Goal: Task Accomplishment & Management: Manage account settings

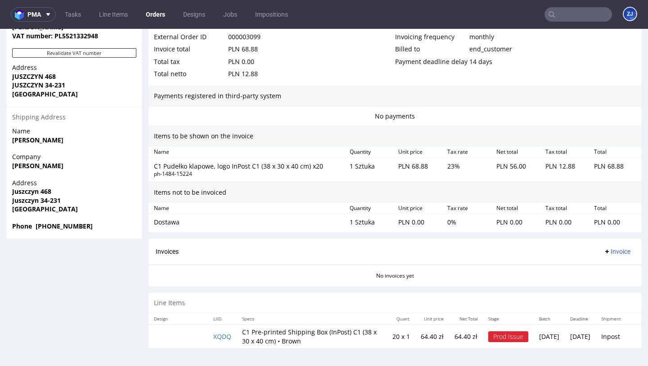
scroll to position [2, 0]
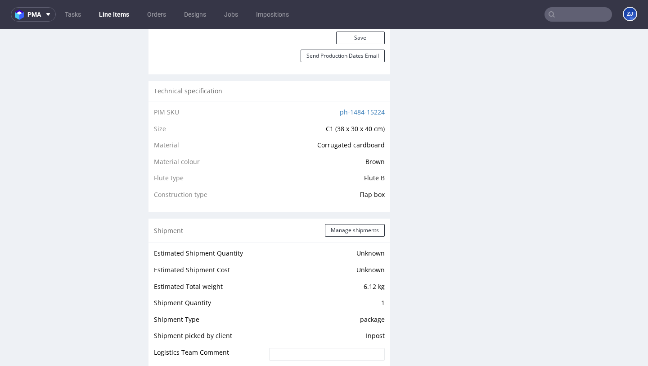
scroll to position [817, 0]
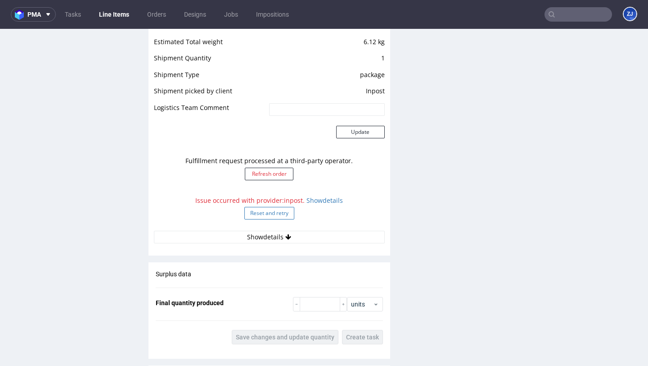
click at [257, 216] on button "Reset and retry" at bounding box center [269, 213] width 50 height 13
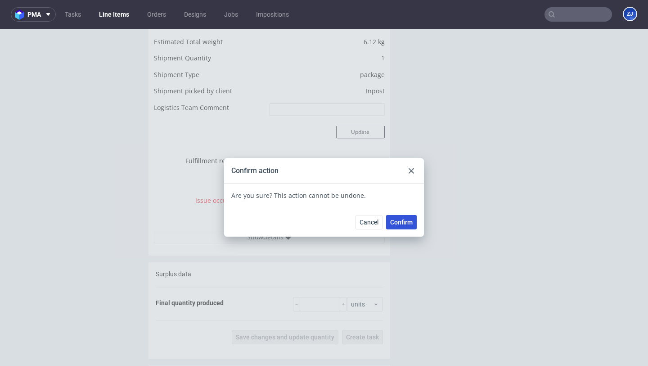
click at [400, 219] on span "Confirm" at bounding box center [401, 222] width 23 height 6
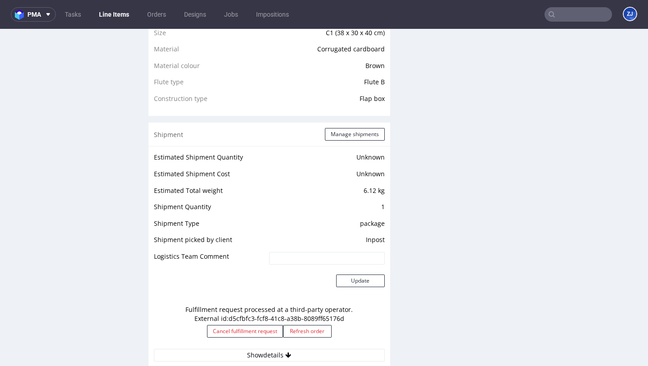
scroll to position [0, 0]
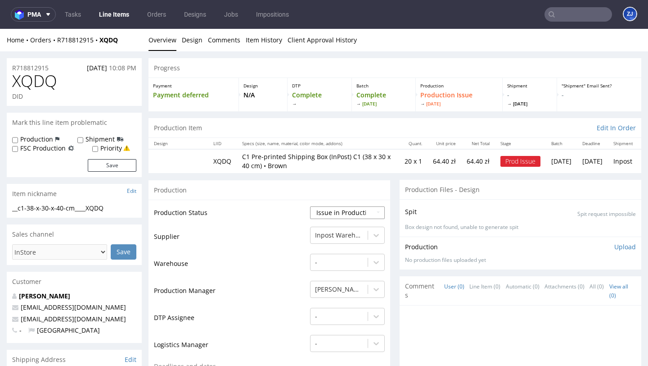
click at [345, 212] on select "Waiting for Artwork Waiting for Diecut Waiting for Mockup Waiting for DTP Waiti…" at bounding box center [347, 212] width 75 height 13
select select "sent_to_warehouse_fulfillment"
click at [310, 206] on select "Waiting for Artwork Waiting for Diecut Waiting for Mockup Waiting for DTP Waiti…" at bounding box center [347, 212] width 75 height 13
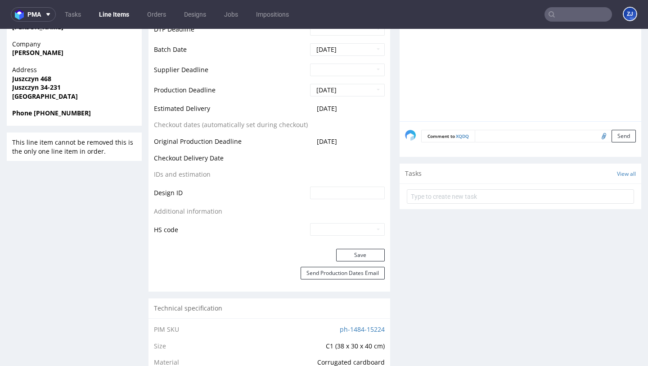
scroll to position [358, 0]
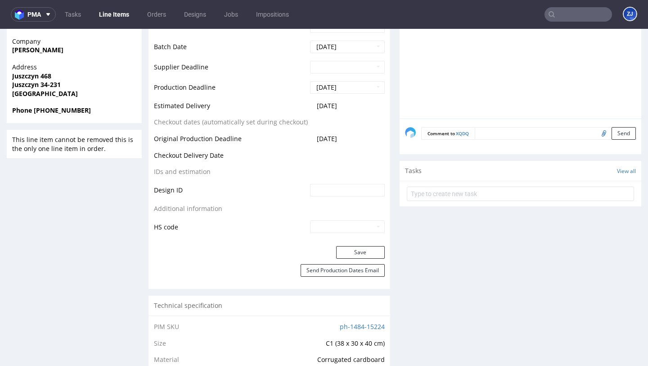
click at [349, 243] on div "Production Status Waiting for Artwork Waiting for Diecut Waiting for Mockup Wai…" at bounding box center [270, 44] width 242 height 404
click at [349, 246] on button "Save" at bounding box center [360, 252] width 49 height 13
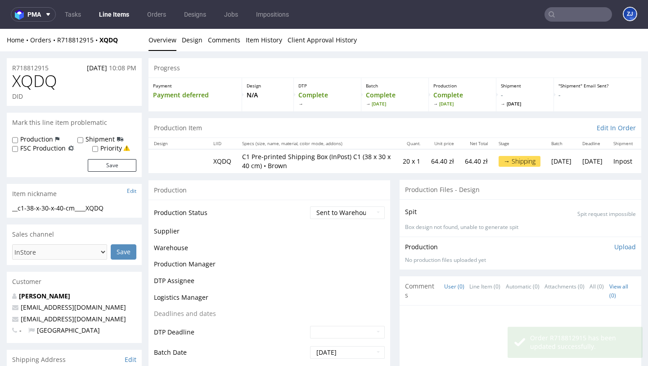
scroll to position [0, 0]
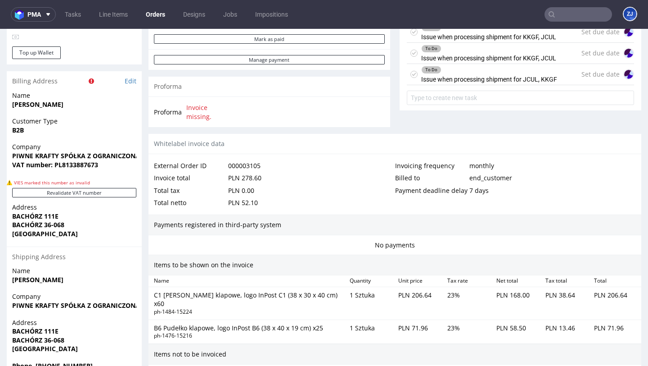
scroll to position [579, 0]
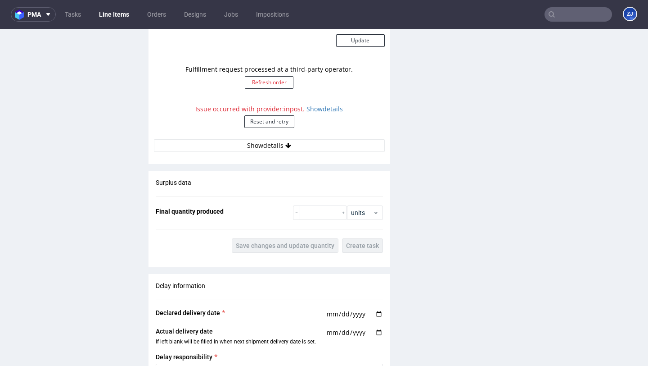
scroll to position [896, 0]
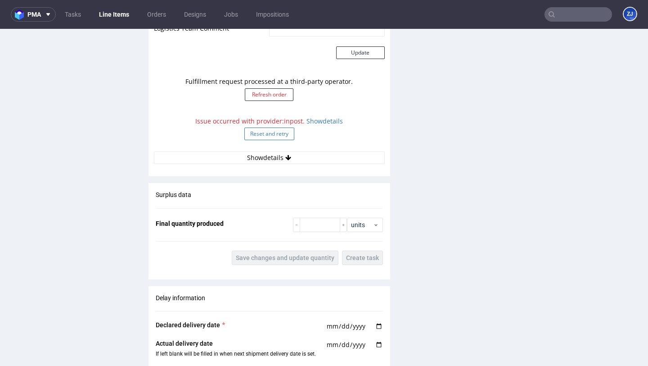
click at [279, 136] on button "Reset and retry" at bounding box center [269, 133] width 50 height 13
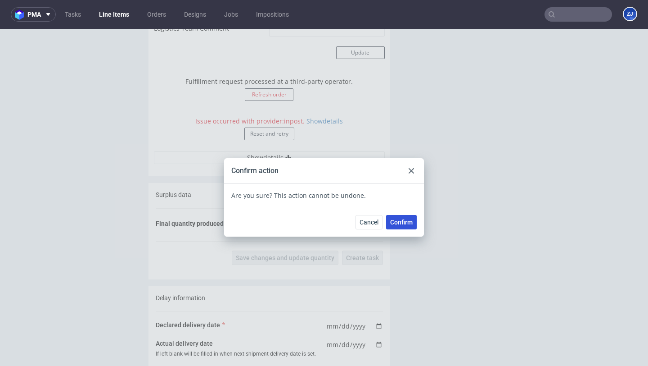
click at [404, 220] on span "Confirm" at bounding box center [401, 222] width 23 height 6
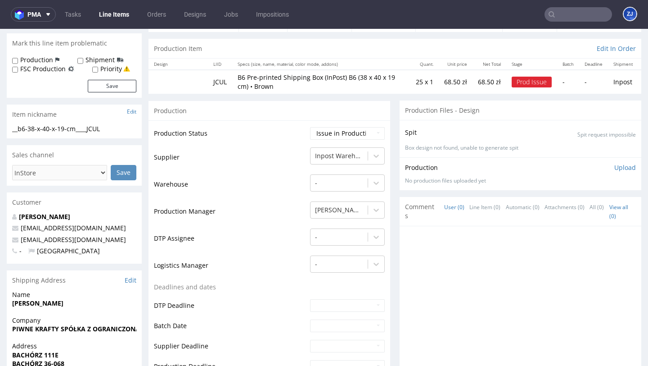
scroll to position [0, 0]
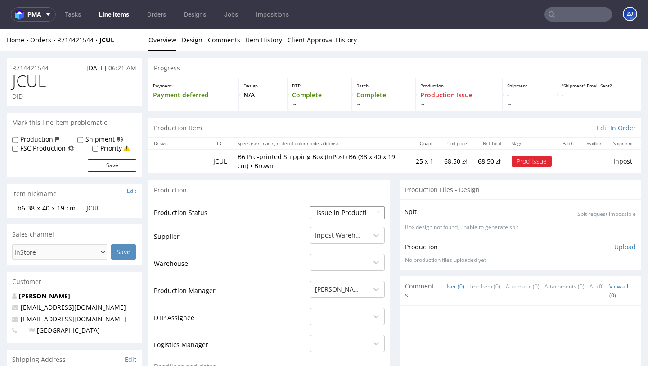
click at [336, 215] on select "Waiting for Artwork Waiting for Diecut Waiting for Mockup Waiting for DTP Waiti…" at bounding box center [347, 212] width 75 height 13
select select "sent_to_warehouse_fulfillment"
click at [310, 206] on select "Waiting for Artwork Waiting for Diecut Waiting for Mockup Waiting for DTP Waiti…" at bounding box center [347, 212] width 75 height 13
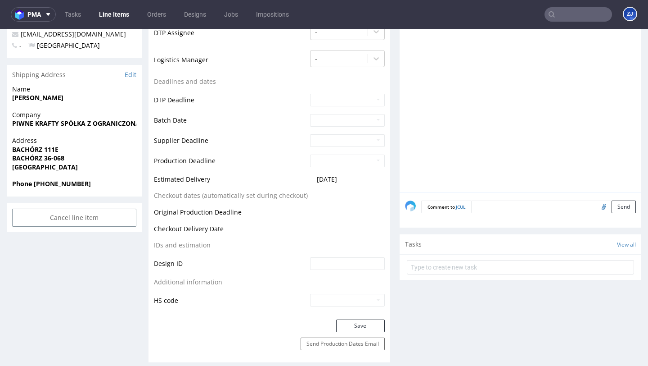
scroll to position [359, 0]
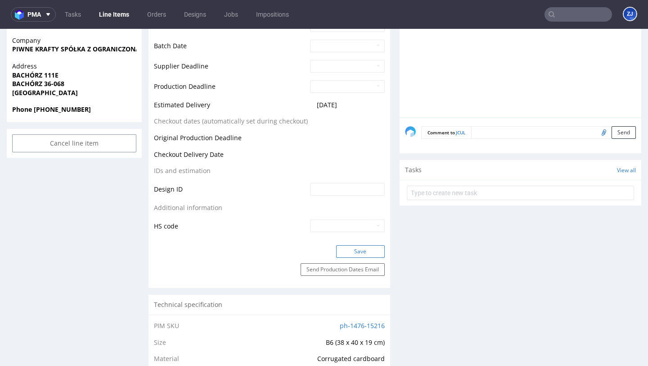
click at [347, 254] on button "Save" at bounding box center [360, 251] width 49 height 13
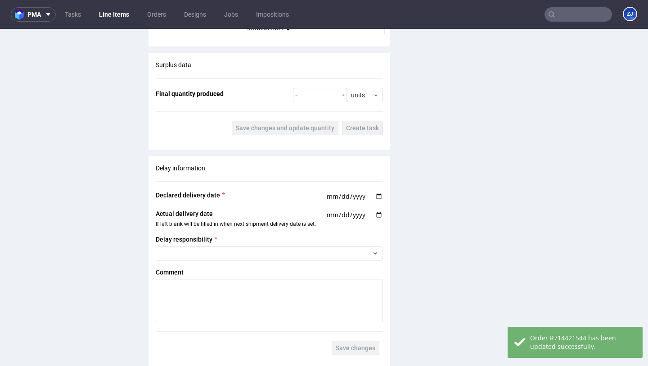
scroll to position [1236, 0]
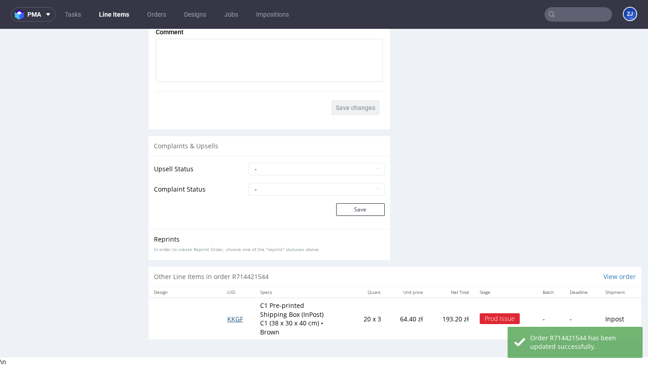
click at [235, 316] on span "KKGF" at bounding box center [235, 318] width 16 height 9
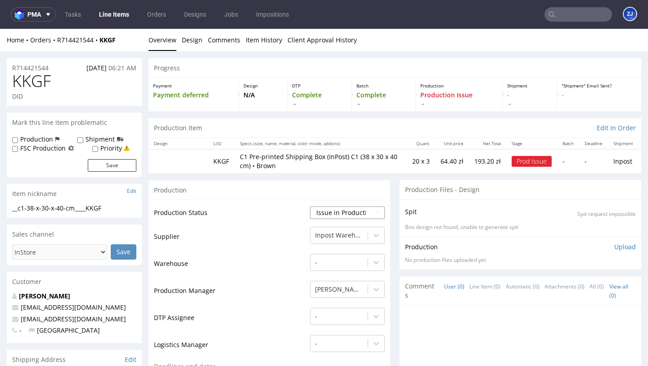
click at [344, 212] on select "Waiting for Artwork Waiting for Diecut Waiting for Mockup Waiting for DTP Waiti…" at bounding box center [347, 212] width 75 height 13
select select "sent_to_warehouse_fulfillment"
click at [310, 206] on select "Waiting for Artwork Waiting for Diecut Waiting for Mockup Waiting for DTP Waiti…" at bounding box center [347, 212] width 75 height 13
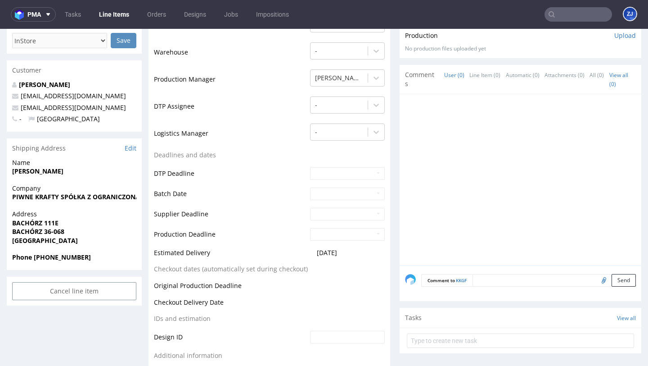
scroll to position [333, 0]
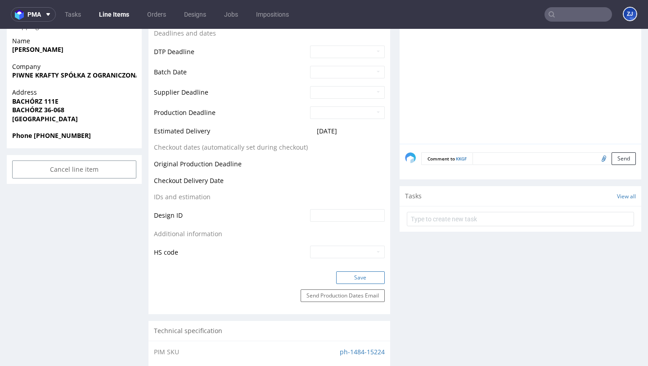
click at [348, 274] on button "Save" at bounding box center [360, 277] width 49 height 13
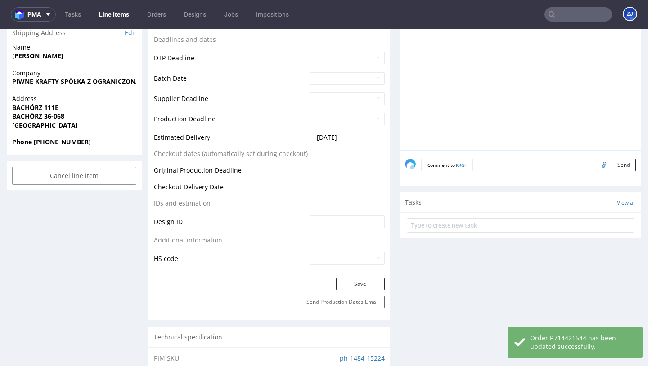
scroll to position [0, 0]
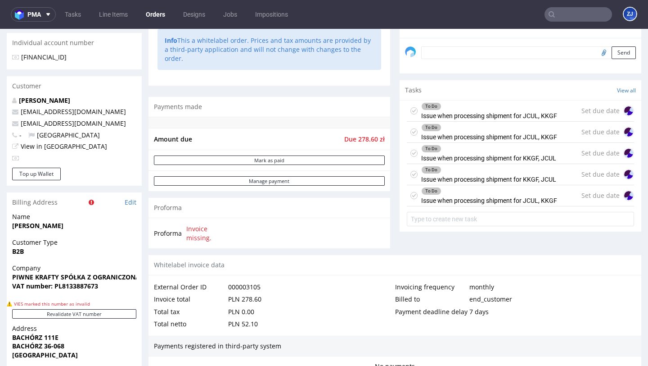
scroll to position [322, 0]
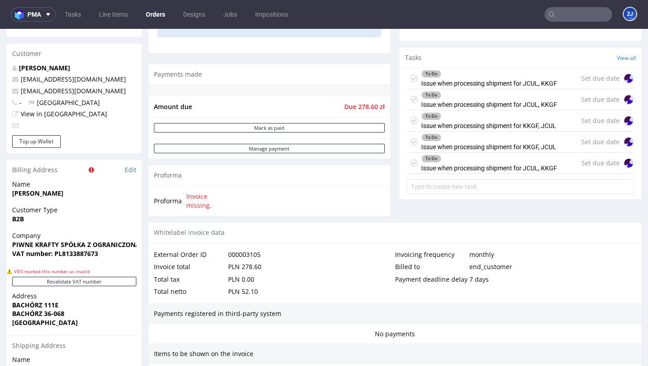
click at [490, 77] on div "To Do" at bounding box center [489, 73] width 135 height 7
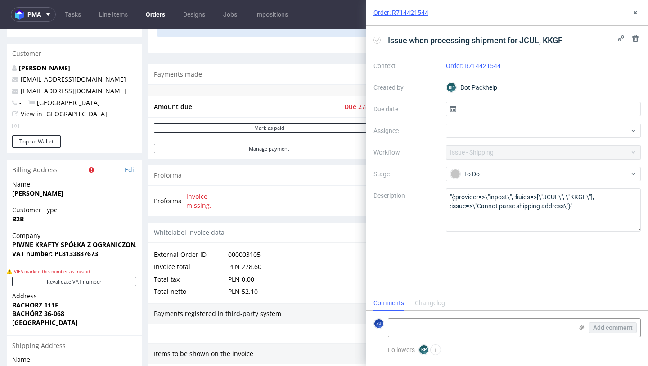
scroll to position [7, 0]
click at [639, 36] on icon at bounding box center [635, 38] width 7 height 7
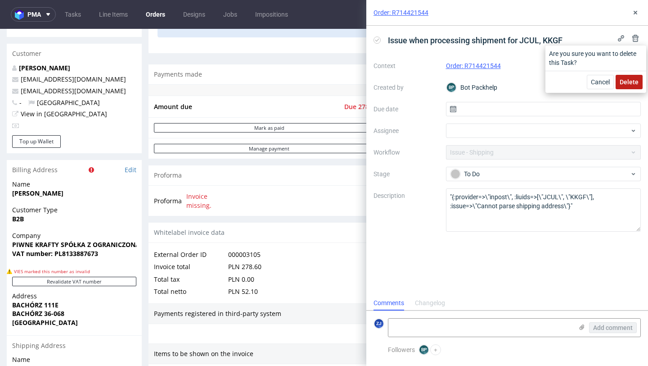
click at [631, 82] on span "Delete" at bounding box center [629, 82] width 19 height 6
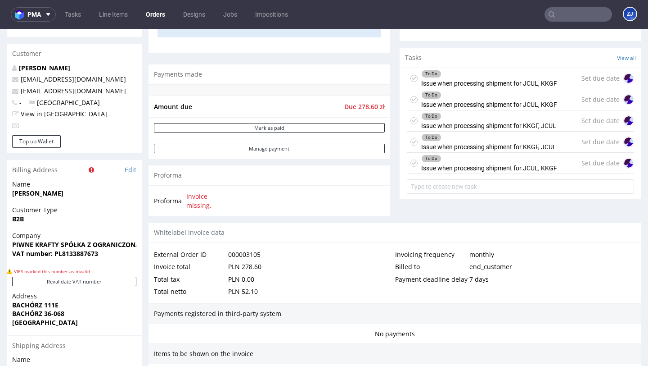
click at [565, 110] on div "To Do Issue when processing shipment for JCUL, KKGF Set due date" at bounding box center [520, 99] width 227 height 21
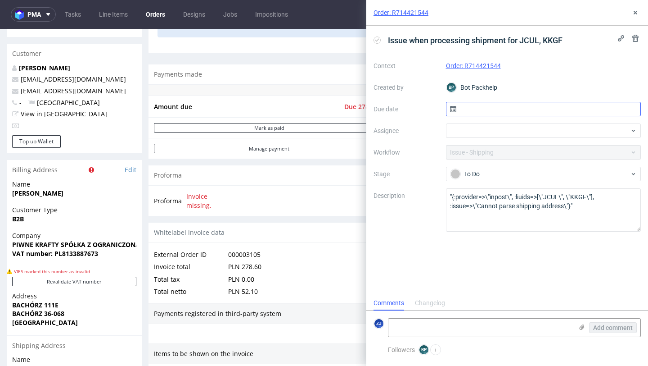
scroll to position [7, 0]
click at [634, 38] on icon at bounding box center [635, 38] width 7 height 7
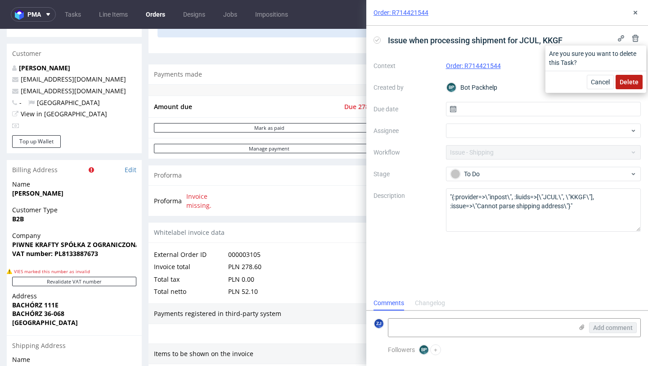
click at [633, 84] on span "Delete" at bounding box center [629, 82] width 19 height 6
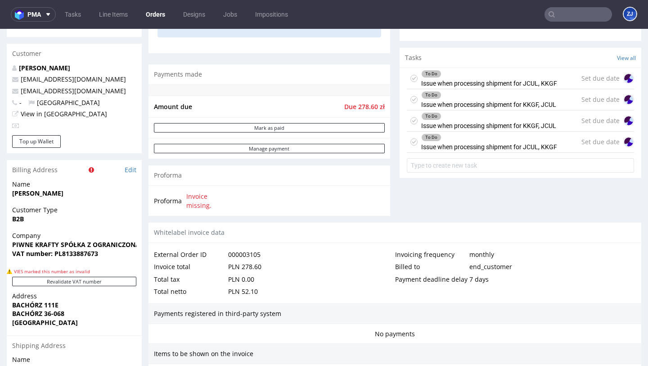
click at [565, 110] on div "To Do Issue when processing shipment for KKGF, JCUL Set due date" at bounding box center [520, 99] width 227 height 21
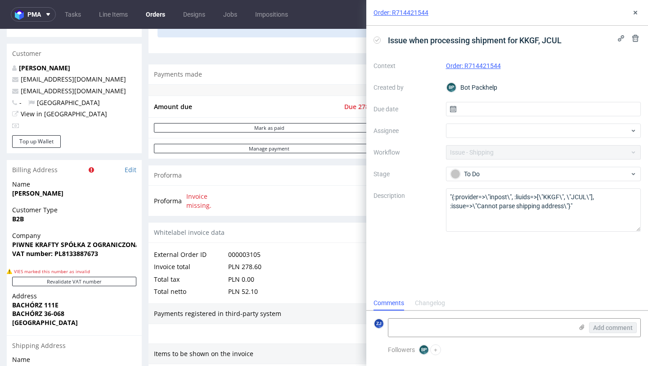
scroll to position [7, 0]
click at [638, 36] on use at bounding box center [636, 38] width 6 height 7
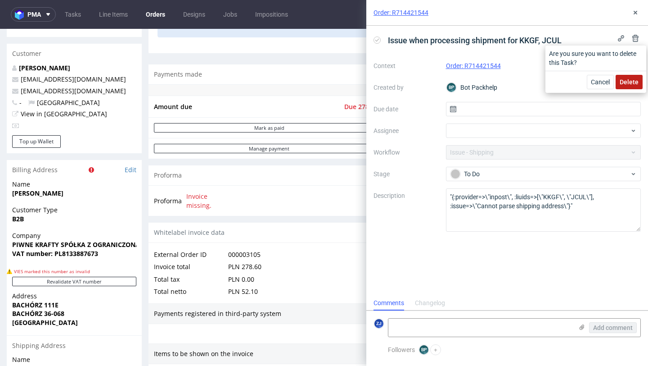
click at [629, 80] on span "Delete" at bounding box center [629, 82] width 19 height 6
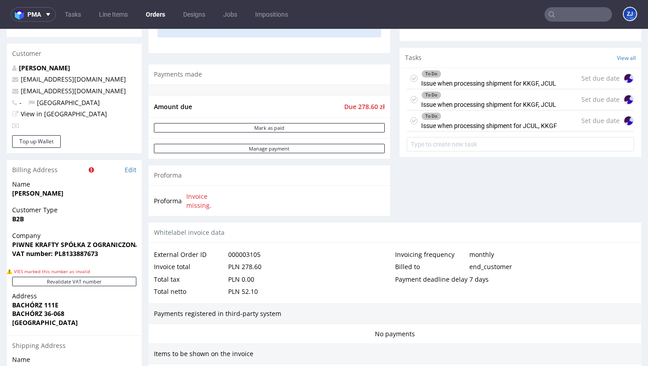
click at [551, 108] on div "To Do Issue when processing shipment for KKGF, JCUL" at bounding box center [488, 99] width 135 height 21
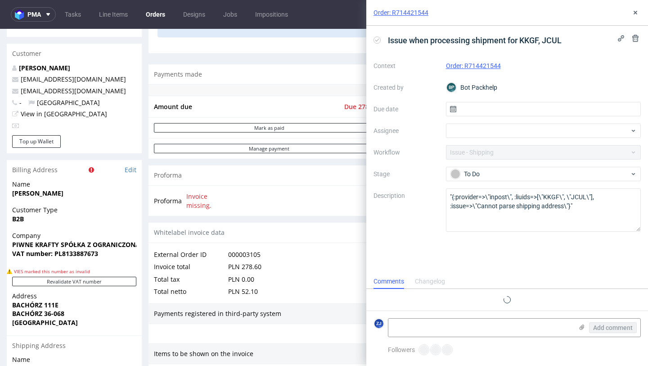
scroll to position [7, 0]
click at [636, 38] on use at bounding box center [636, 38] width 6 height 7
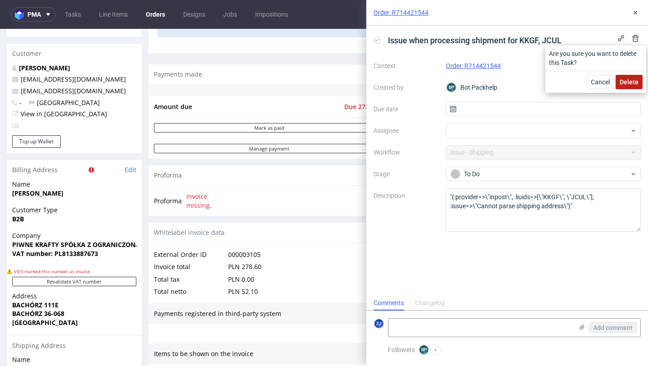
click at [633, 77] on button "Delete" at bounding box center [629, 82] width 27 height 14
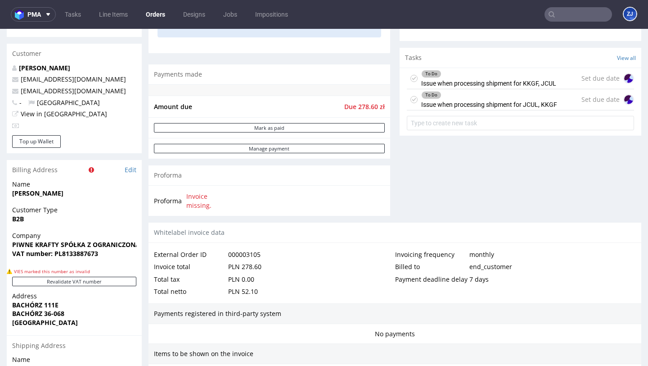
click at [411, 103] on icon at bounding box center [414, 99] width 7 height 7
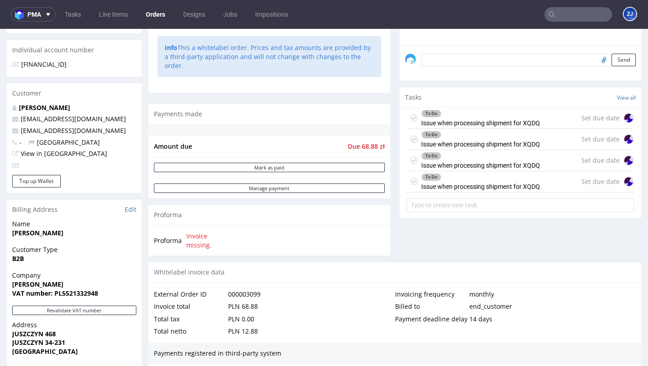
scroll to position [258, 0]
click at [533, 126] on div "To Do Issue when processing shipment for XQDQ" at bounding box center [480, 117] width 119 height 21
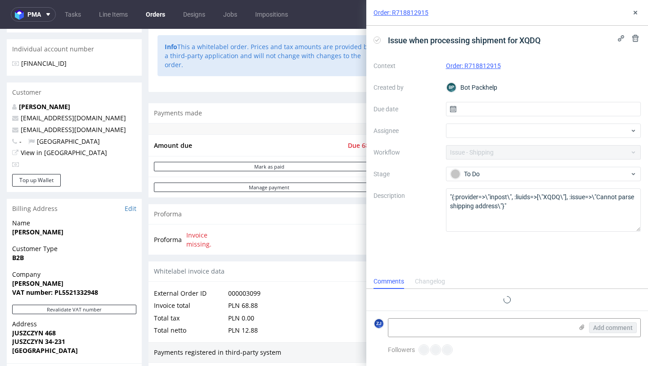
scroll to position [7, 0]
click at [634, 37] on use at bounding box center [636, 38] width 6 height 7
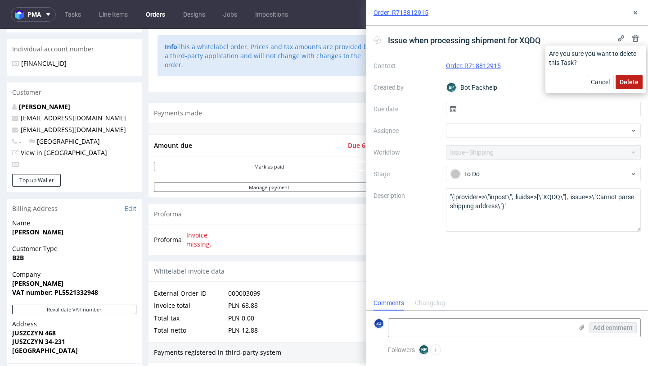
click at [629, 83] on span "Delete" at bounding box center [629, 82] width 19 height 6
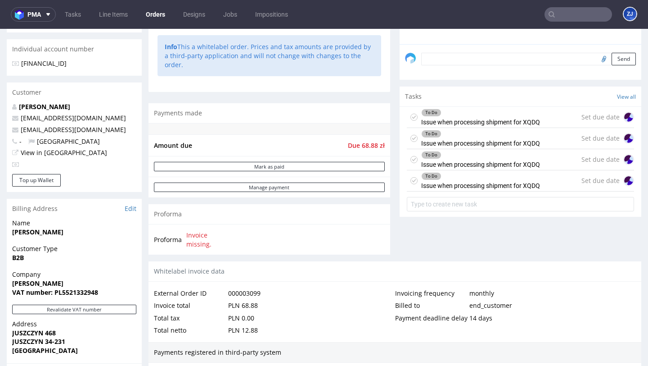
click at [559, 145] on div "To Do Issue when processing shipment for XQDQ Set due date" at bounding box center [520, 138] width 227 height 21
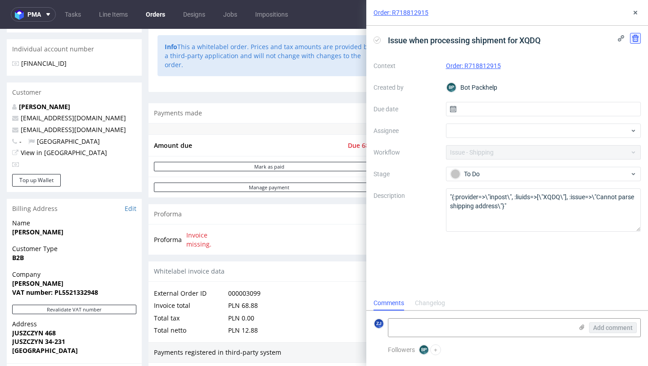
scroll to position [7, 0]
click at [634, 37] on use at bounding box center [636, 38] width 6 height 7
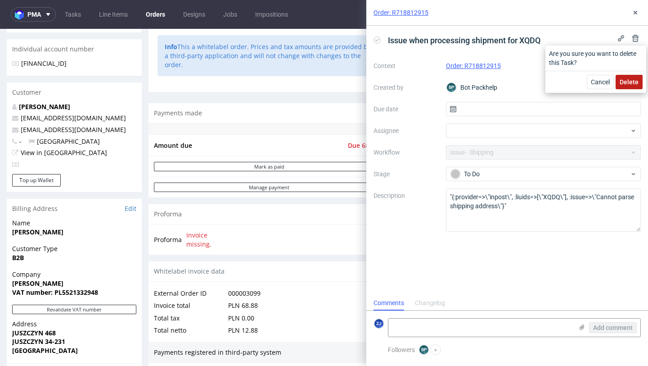
click at [629, 82] on span "Delete" at bounding box center [629, 82] width 19 height 6
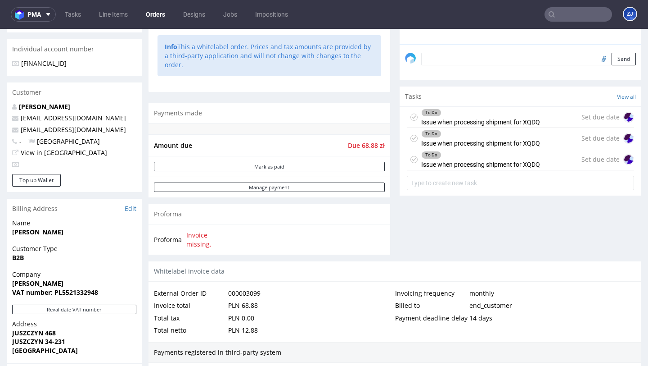
click at [549, 147] on div "To Do Issue when processing shipment for XQDQ Set due date" at bounding box center [520, 138] width 227 height 21
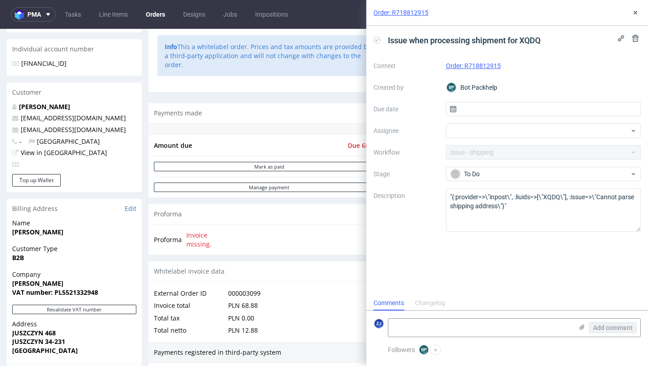
scroll to position [7, 0]
click at [635, 36] on use at bounding box center [636, 38] width 6 height 7
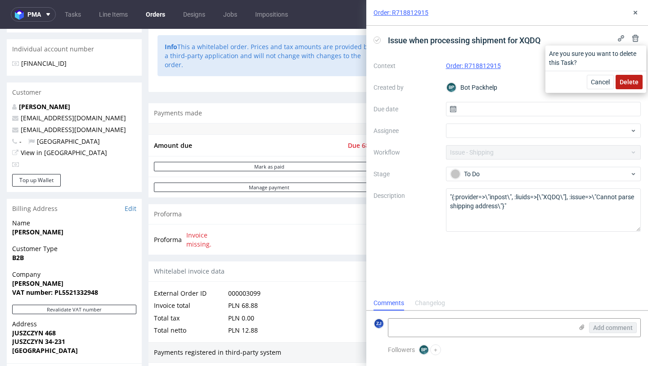
click at [632, 81] on span "Delete" at bounding box center [629, 82] width 19 height 6
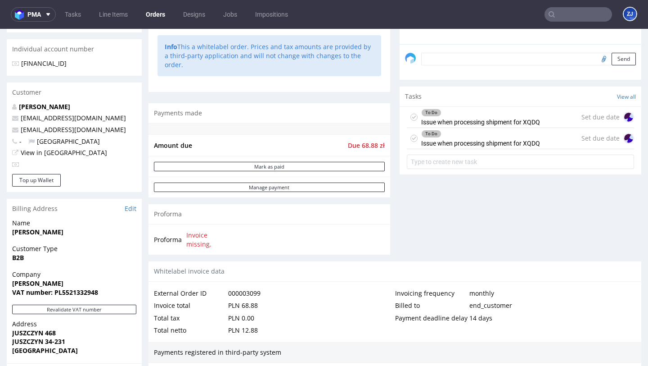
click at [533, 148] on div "To Do Issue when processing shipment for XQDQ" at bounding box center [480, 138] width 119 height 21
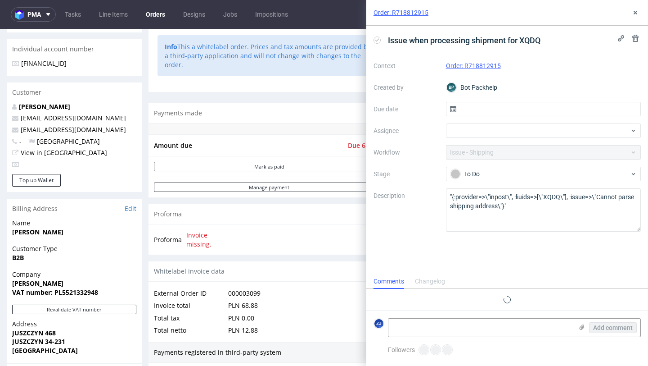
scroll to position [7, 0]
click at [376, 44] on div "Issue when processing shipment for XQDQ" at bounding box center [459, 40] width 171 height 15
click at [376, 42] on icon at bounding box center [377, 39] width 7 height 7
click at [633, 12] on icon at bounding box center [635, 12] width 7 height 7
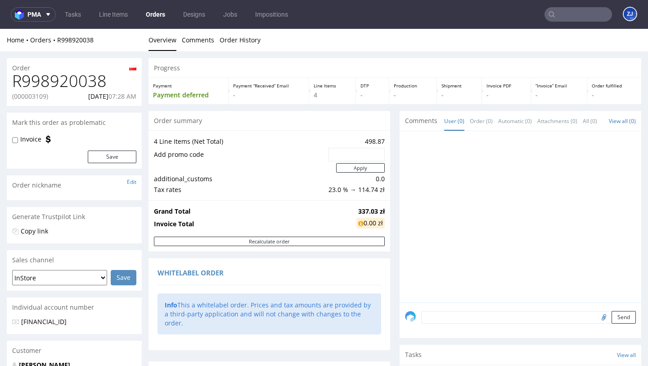
click at [81, 78] on h1 "R998920038" at bounding box center [74, 81] width 124 height 18
copy h1 "R998920038"
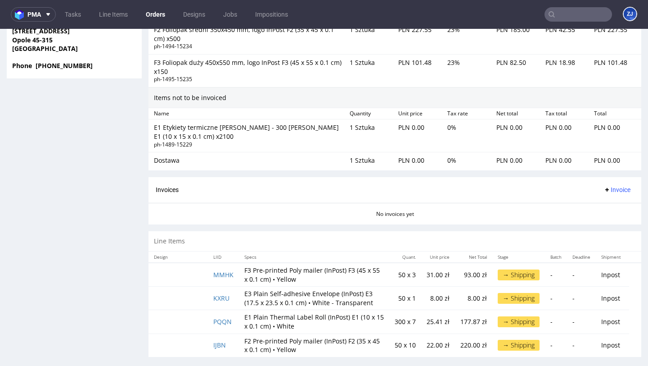
scroll to position [2, 0]
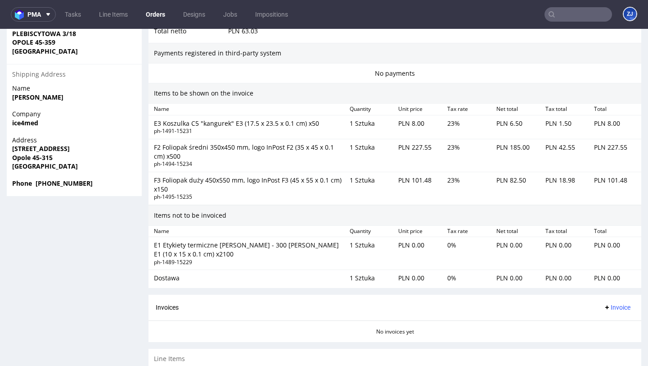
scroll to position [674, 0]
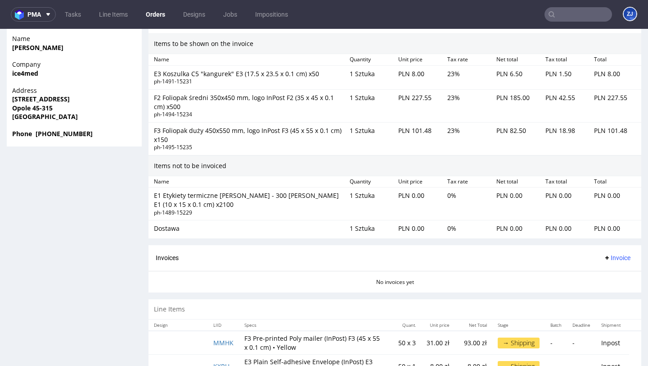
scroll to position [606, 0]
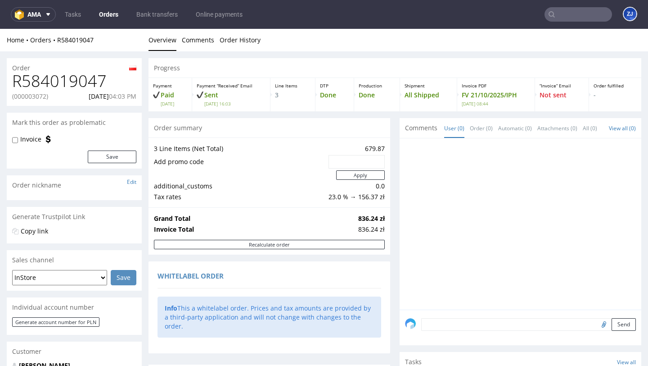
click at [116, 14] on link "Orders" at bounding box center [109, 14] width 30 height 14
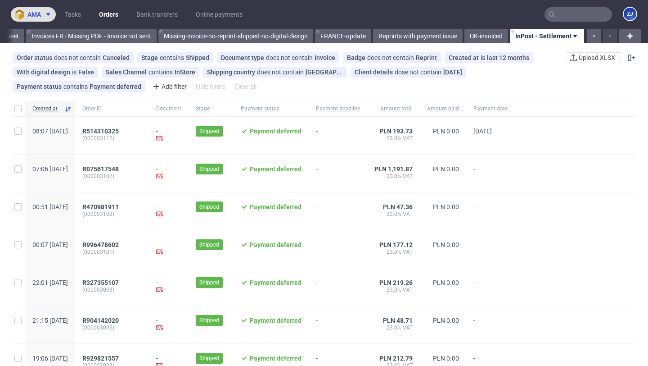
click at [21, 11] on img at bounding box center [21, 14] width 13 height 10
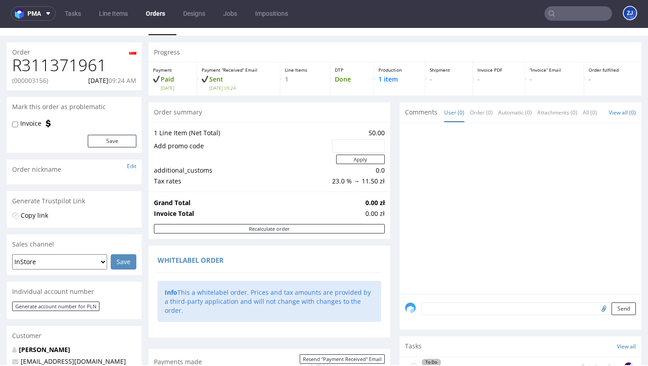
scroll to position [337, 0]
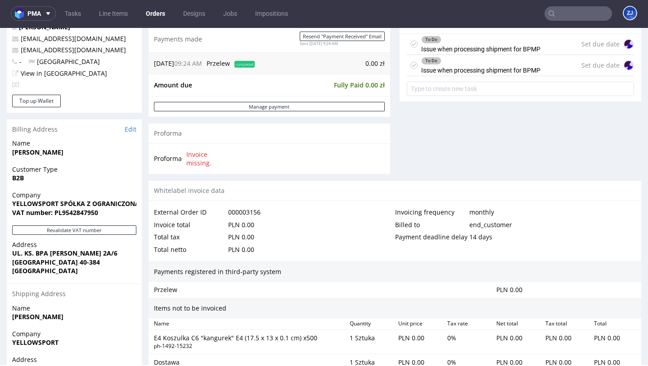
click at [489, 64] on div "To Do" at bounding box center [481, 60] width 118 height 7
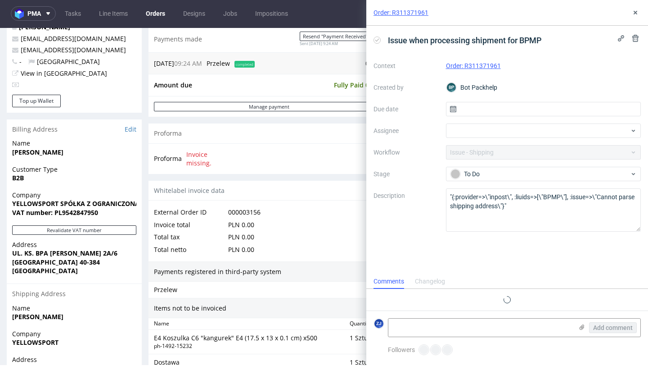
scroll to position [7, 0]
click at [638, 12] on icon at bounding box center [635, 12] width 7 height 7
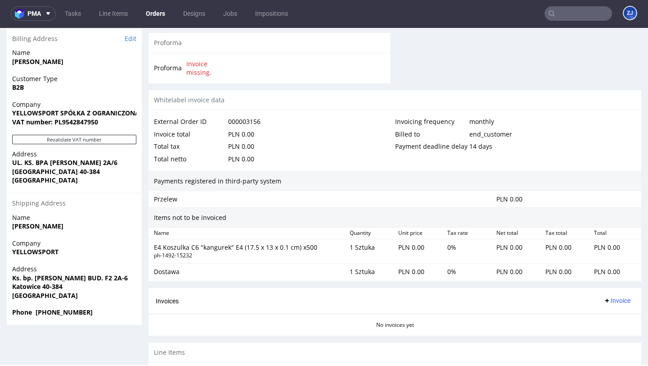
scroll to position [429, 0]
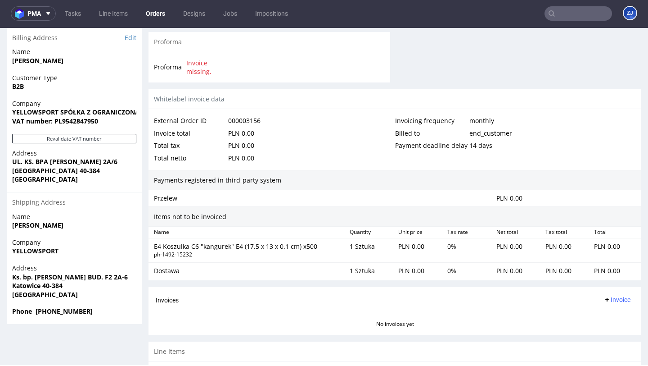
click at [38, 281] on span "Katowice 40-384" at bounding box center [74, 285] width 124 height 9
click at [44, 276] on strong "Ks. bp. [PERSON_NAME] BUD. F2 2A-6" at bounding box center [70, 276] width 116 height 9
copy strong "Bednorza"
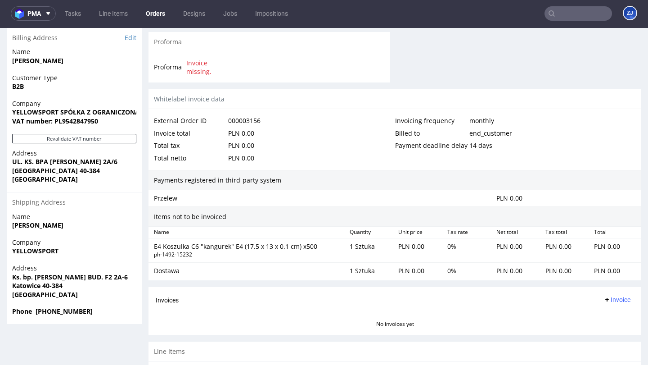
click at [49, 258] on div "Company YELLOWSPORT" at bounding box center [74, 251] width 135 height 26
drag, startPoint x: 14, startPoint y: 163, endPoint x: 132, endPoint y: 162, distance: 118.4
click at [117, 162] on strong "UL. KS. BPA [PERSON_NAME] 2A/6" at bounding box center [64, 161] width 105 height 9
click at [117, 162] on strong "UL. KS. BPA HERBERTA BEDNORZA 2A/6" at bounding box center [64, 161] width 105 height 9
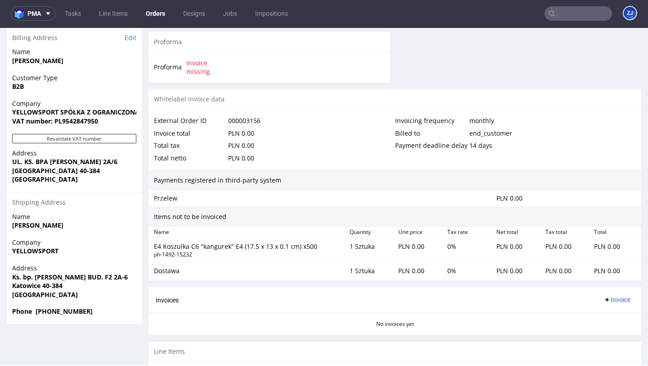
click at [117, 162] on strong "UL. KS. BPA HERBERTA BEDNORZA 2A/6" at bounding box center [64, 161] width 105 height 9
copy strong "UL. KS. BPA HERBERTA BEDNORZA 2A/6"
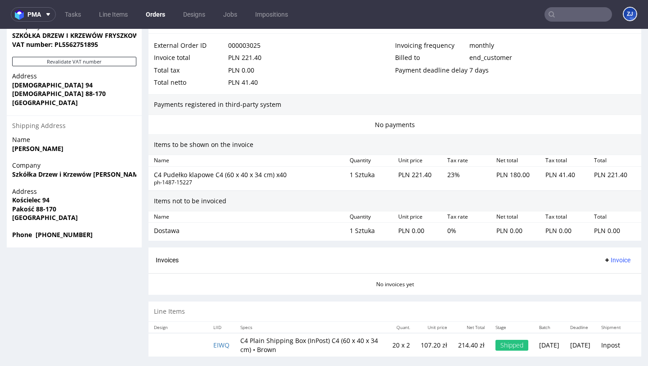
scroll to position [0, 0]
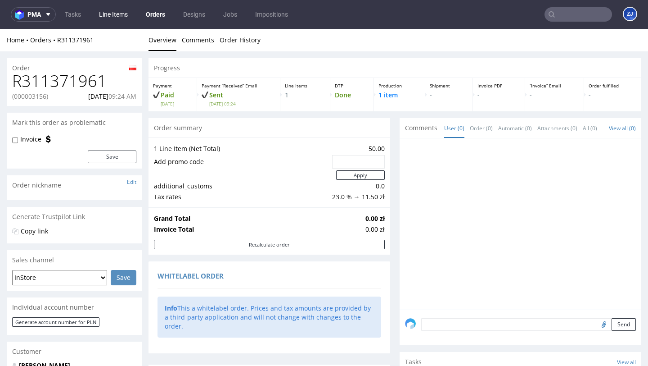
click at [113, 17] on link "Line Items" at bounding box center [114, 14] width 40 height 14
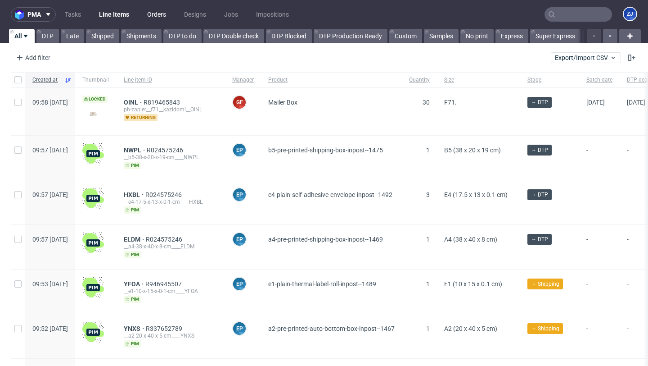
click at [158, 12] on link "Orders" at bounding box center [157, 14] width 30 height 14
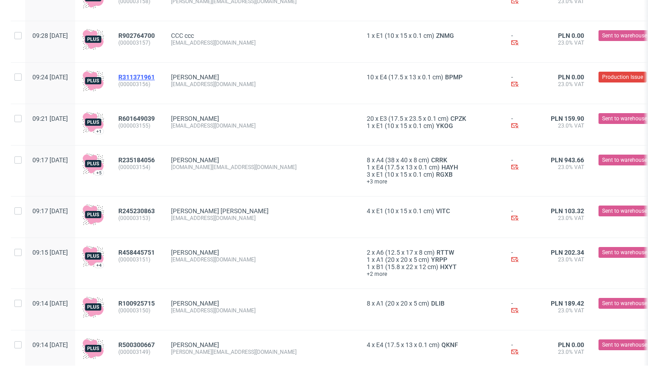
scroll to position [809, 0]
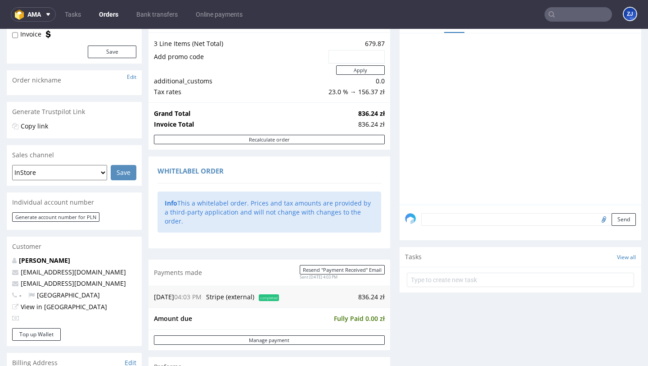
scroll to position [78, 0]
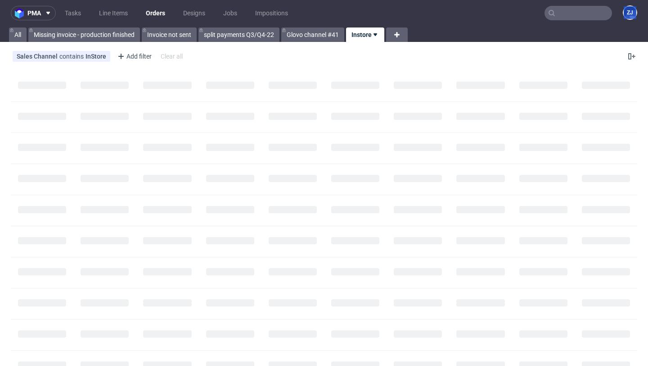
scroll to position [1, 0]
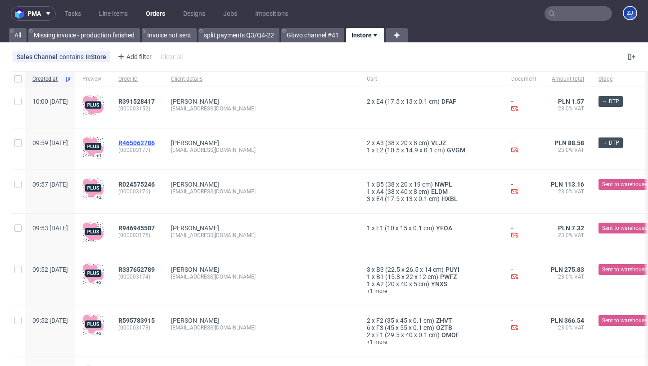
click at [155, 145] on span "R465062786" at bounding box center [136, 142] width 36 height 7
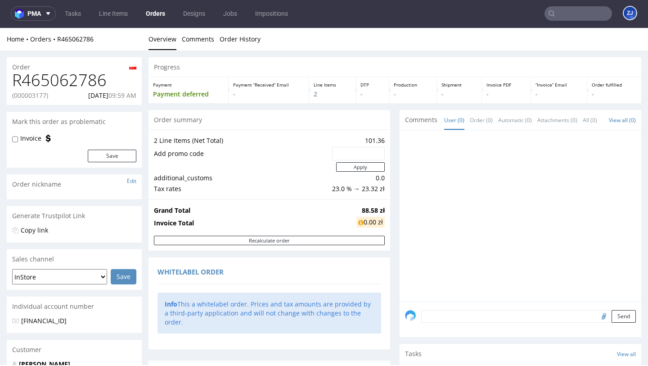
click at [77, 80] on h1 "R465062786" at bounding box center [74, 80] width 124 height 18
copy h1 "R465062786"
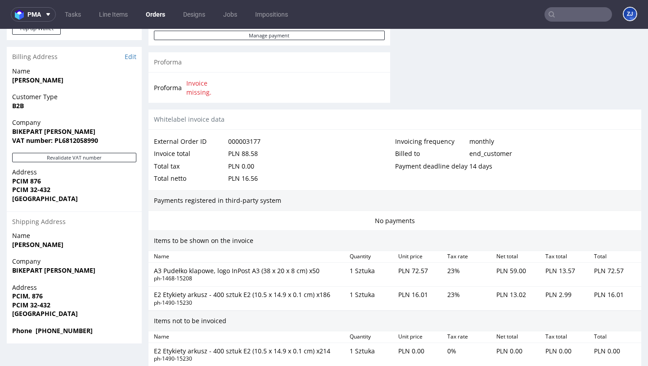
scroll to position [577, 0]
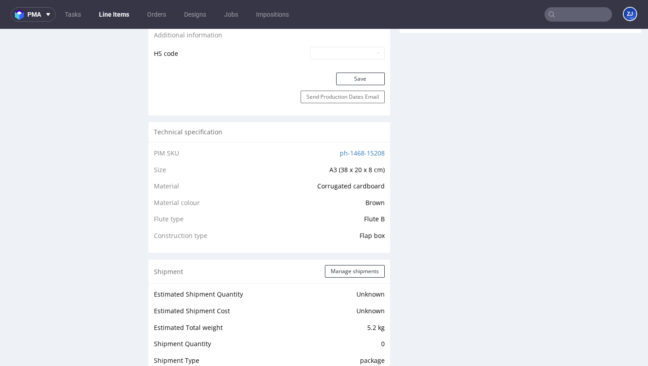
scroll to position [658, 0]
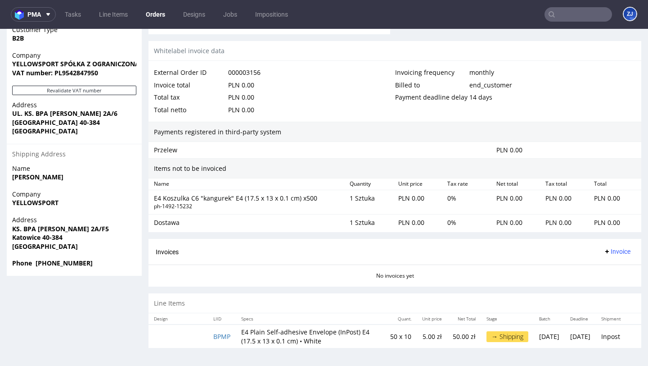
scroll to position [2, 0]
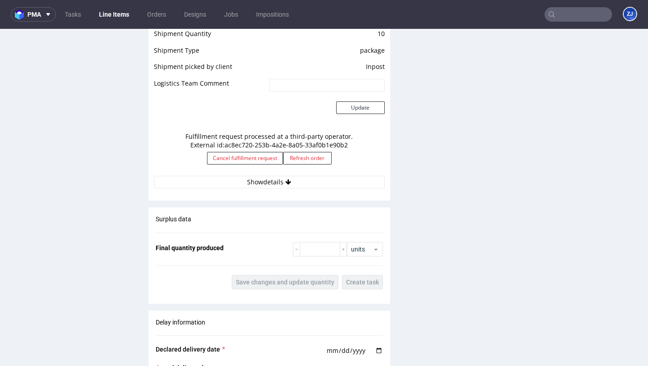
scroll to position [808, 0]
click at [254, 181] on button "Show details" at bounding box center [269, 182] width 231 height 13
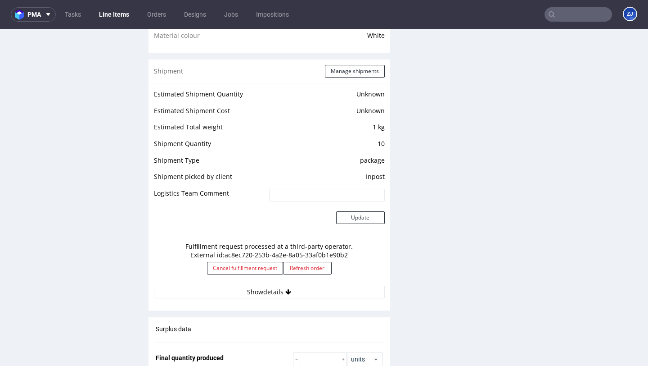
scroll to position [770, 0]
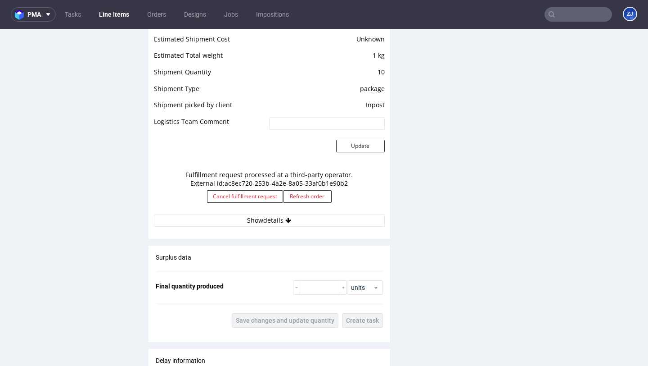
click at [261, 213] on div "Fulfillment request processed at a third-party operator. External id: ac8ec720-…" at bounding box center [269, 190] width 231 height 48
click at [263, 223] on button "Show details" at bounding box center [269, 220] width 231 height 13
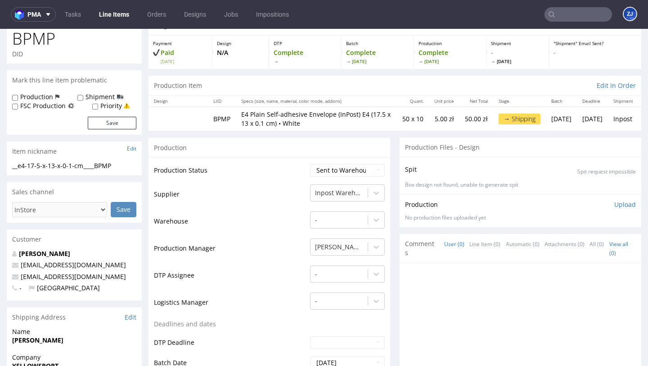
scroll to position [0, 0]
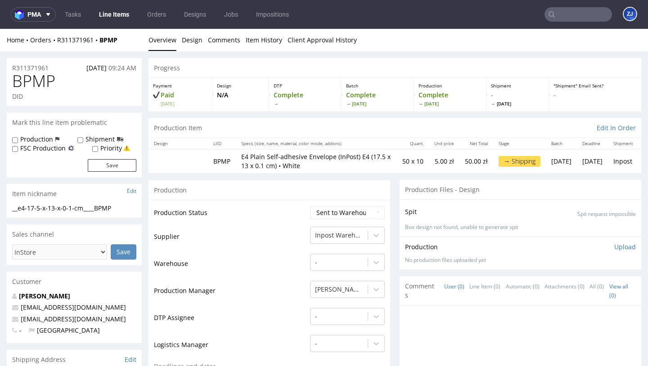
click at [126, 11] on link "Line Items" at bounding box center [114, 14] width 41 height 14
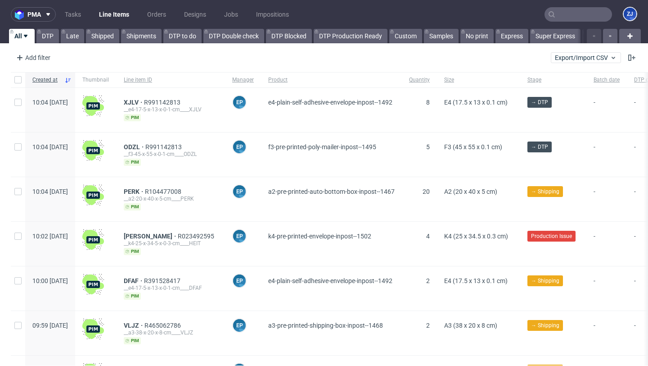
scroll to position [2, 0]
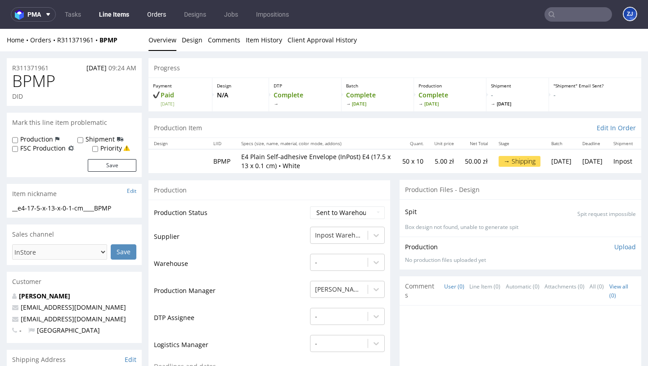
click at [169, 14] on link "Orders" at bounding box center [157, 14] width 30 height 14
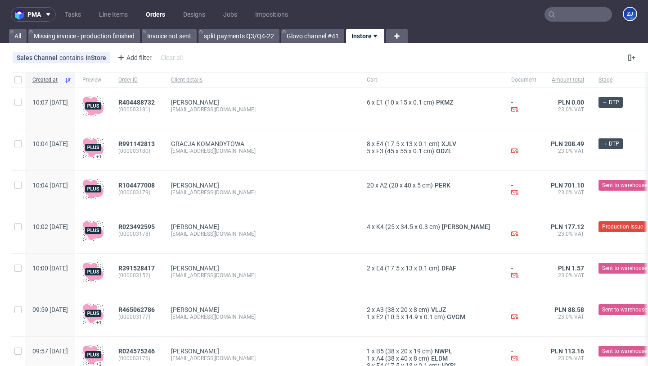
scroll to position [28, 0]
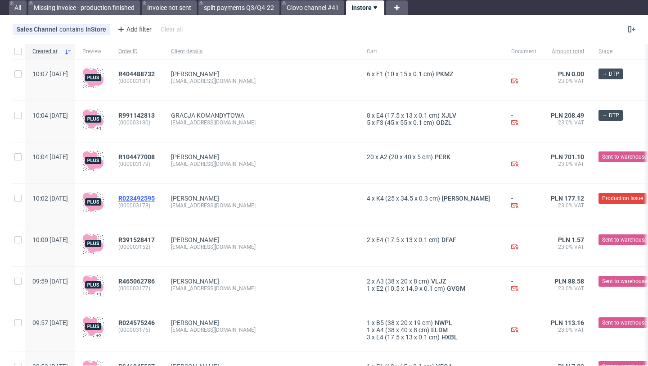
click at [155, 197] on span "R023492595" at bounding box center [136, 197] width 36 height 7
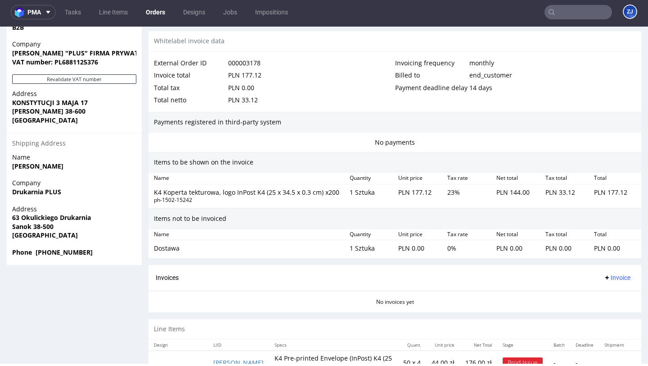
scroll to position [403, 0]
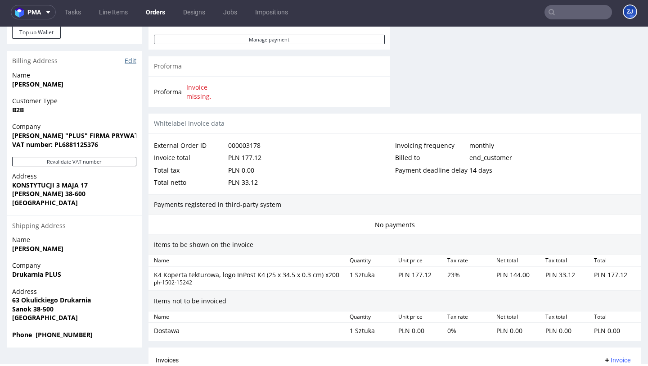
click at [132, 60] on link "Edit" at bounding box center [131, 60] width 12 height 9
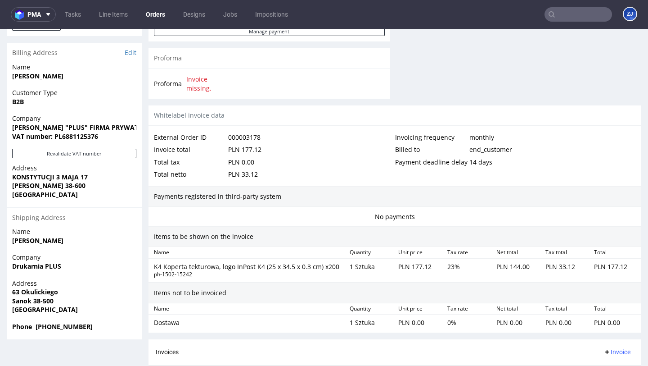
scroll to position [506, 0]
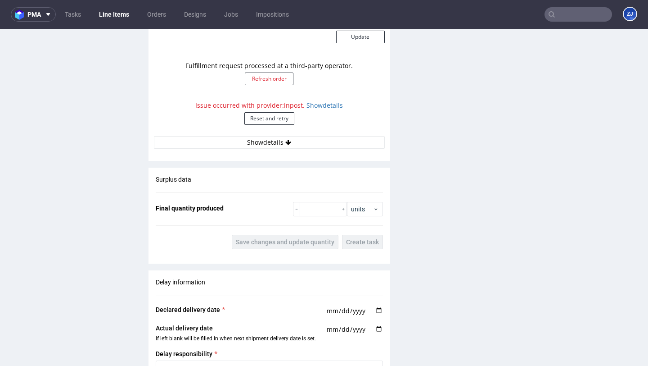
scroll to position [886, 0]
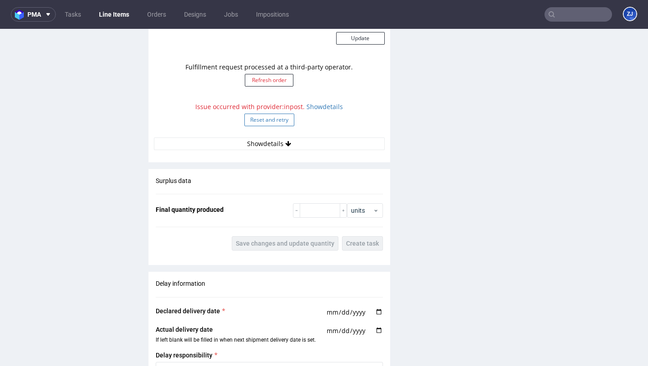
click at [273, 113] on button "Reset and retry" at bounding box center [269, 119] width 50 height 13
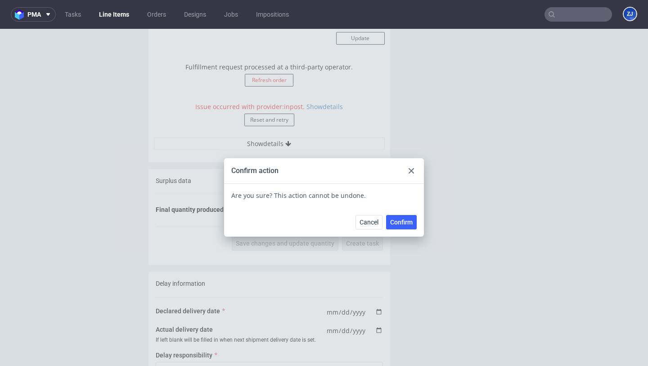
click at [398, 214] on div "Cancel Confirm" at bounding box center [324, 221] width 200 height 29
click at [402, 220] on span "Confirm" at bounding box center [401, 222] width 23 height 6
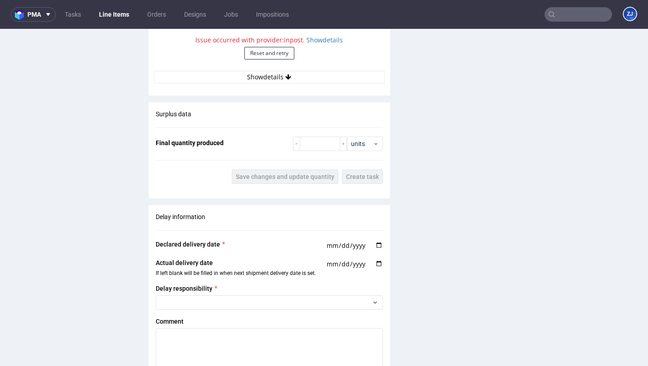
scroll to position [752, 0]
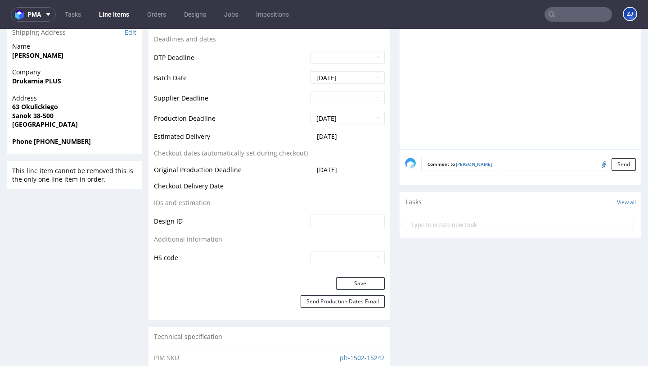
scroll to position [271, 0]
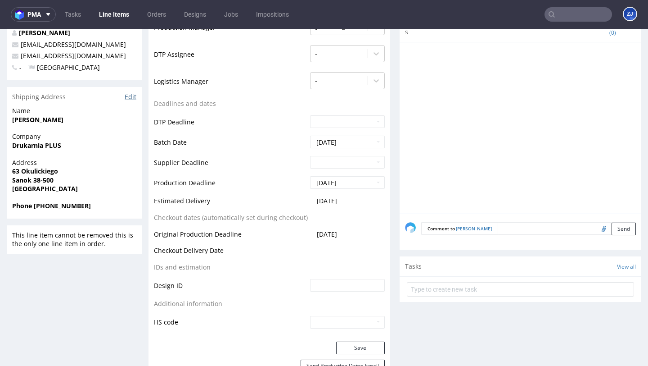
click at [135, 92] on link "Edit" at bounding box center [131, 96] width 12 height 9
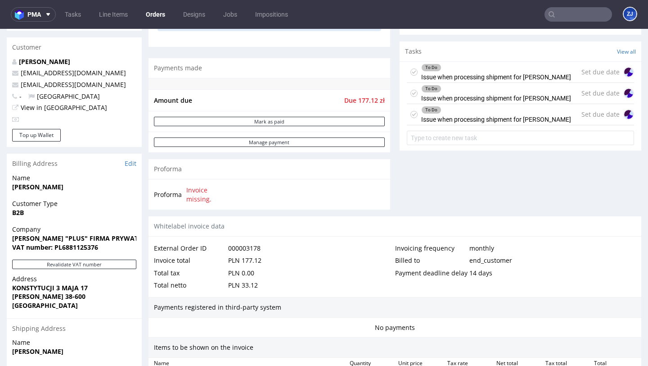
scroll to position [290, 0]
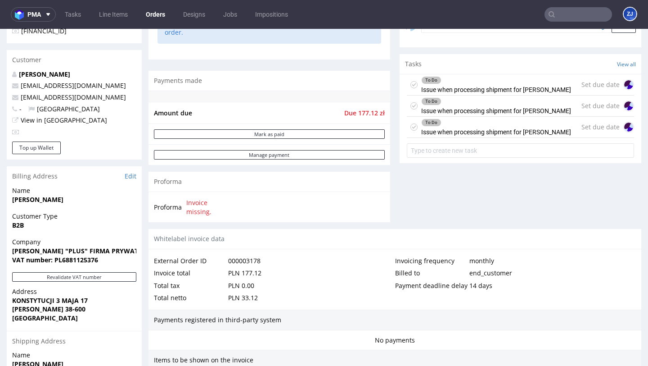
click at [518, 136] on div "To Do Issue when processing shipment for HEIT" at bounding box center [496, 127] width 150 height 21
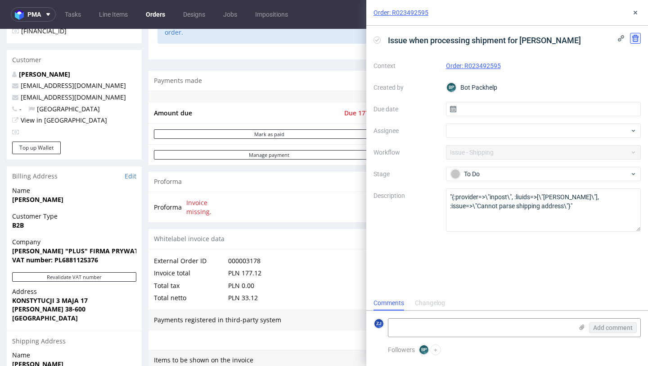
scroll to position [7, 0]
click at [632, 40] on icon at bounding box center [635, 38] width 7 height 7
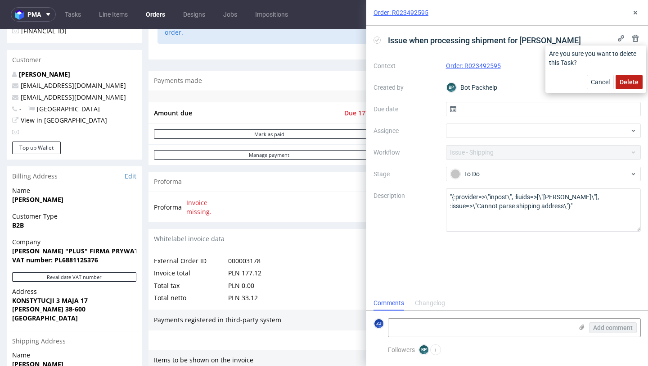
click at [627, 81] on span "Delete" at bounding box center [629, 82] width 19 height 6
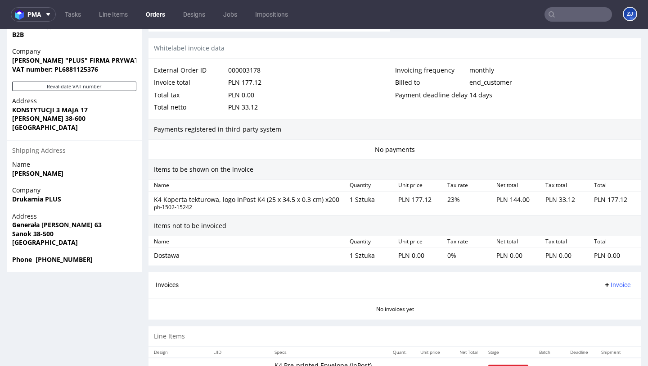
scroll to position [506, 0]
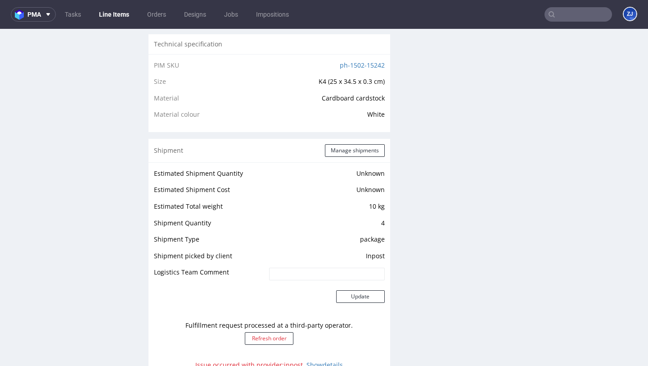
scroll to position [642, 0]
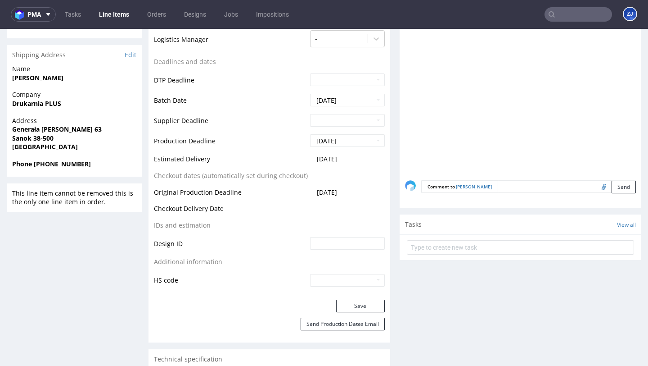
scroll to position [306, 0]
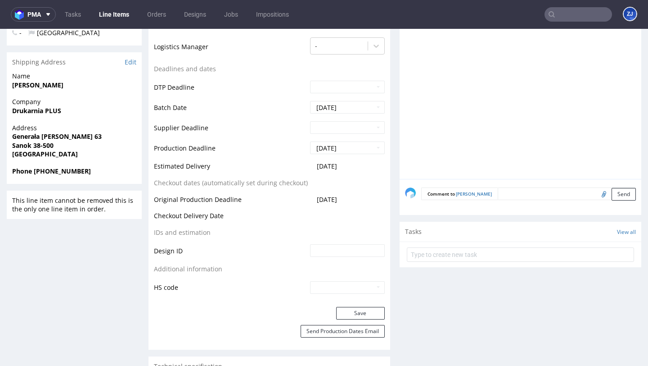
drag, startPoint x: 124, startPoint y: 127, endPoint x: 1, endPoint y: 127, distance: 122.9
copy strong "Generała [PERSON_NAME] 63"
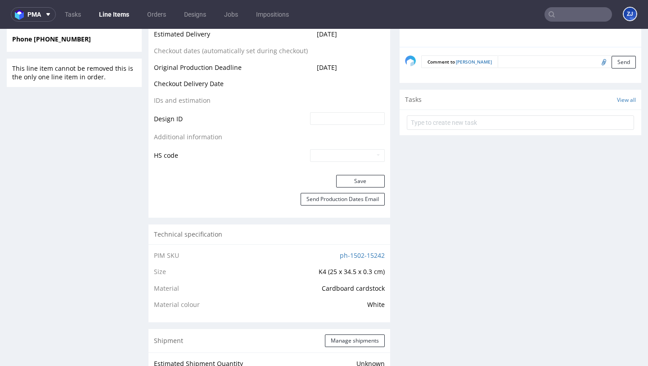
scroll to position [691, 0]
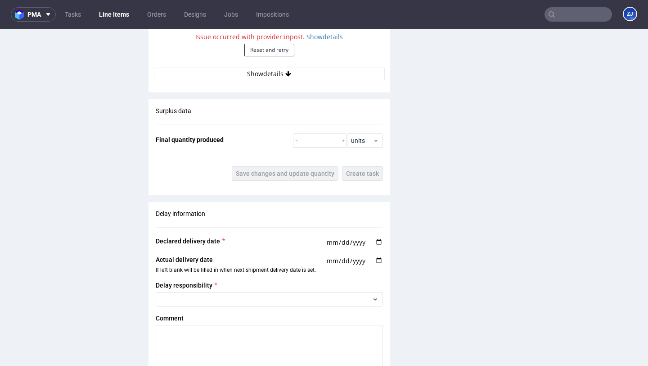
scroll to position [837, 0]
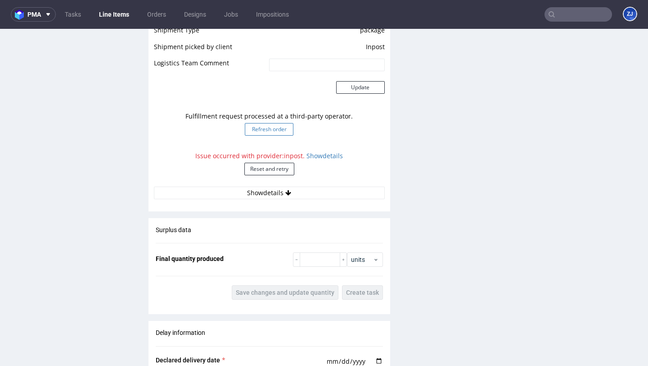
click at [278, 123] on button "Refresh order" at bounding box center [269, 129] width 49 height 13
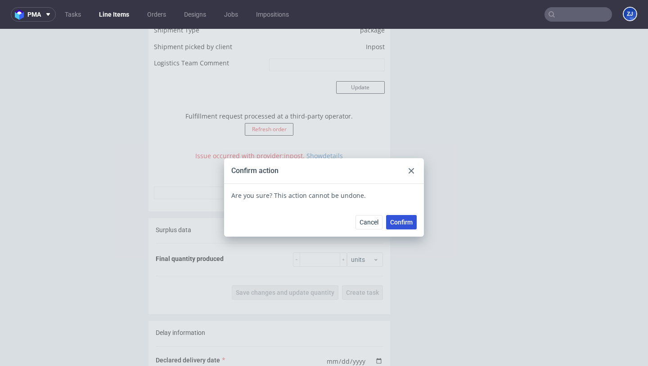
click at [400, 221] on span "Confirm" at bounding box center [401, 222] width 23 height 6
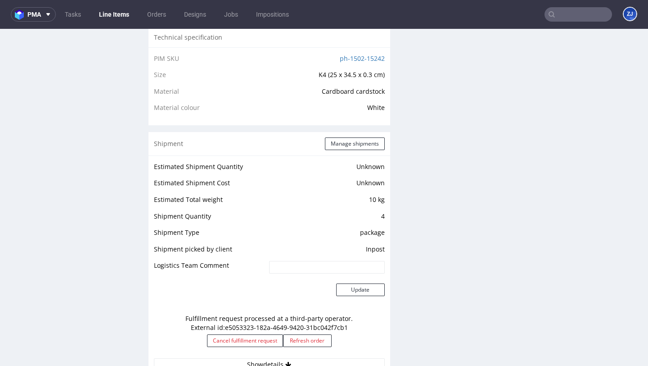
scroll to position [0, 0]
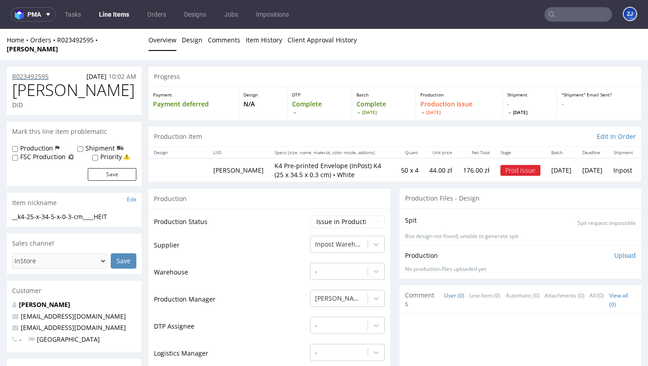
click at [42, 67] on div "R023492595 14.10.2025 10:02 AM" at bounding box center [74, 74] width 135 height 14
click at [337, 215] on select "Waiting for Artwork Waiting for Diecut Waiting for Mockup Waiting for DTP Waiti…" at bounding box center [347, 221] width 75 height 13
select select "sent_to_warehouse_fulfillment"
click at [310, 215] on select "Waiting for Artwork Waiting for Diecut Waiting for Mockup Waiting for DTP Waiti…" at bounding box center [347, 221] width 75 height 13
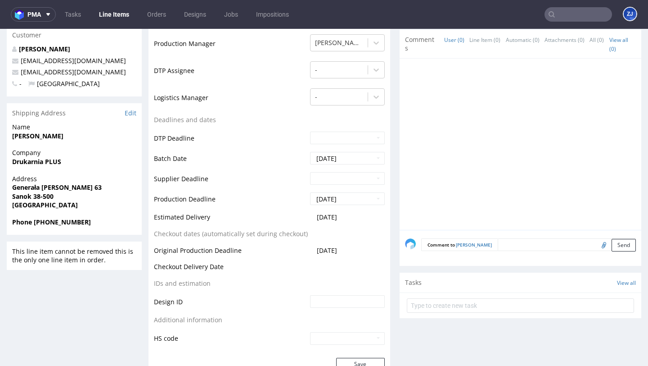
scroll to position [425, 0]
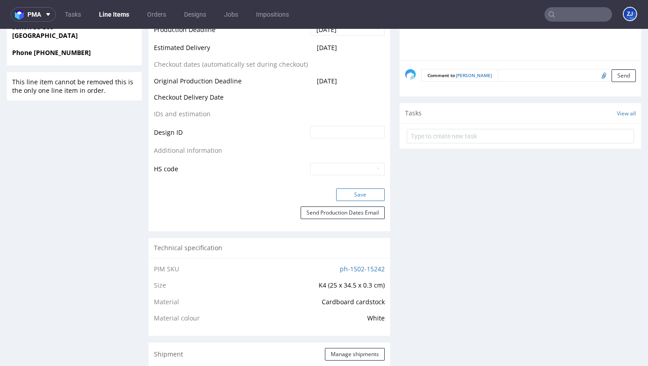
click at [353, 188] on button "Save" at bounding box center [360, 194] width 49 height 13
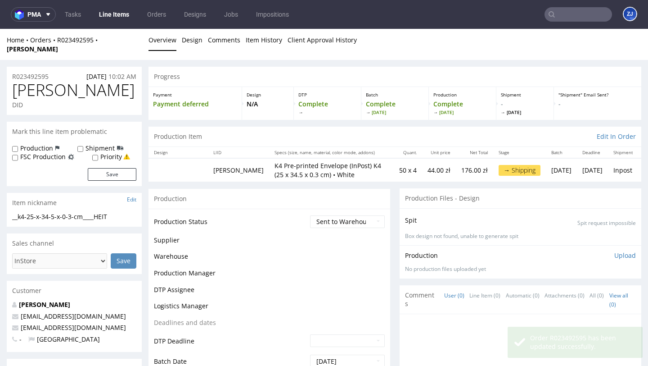
scroll to position [34, 0]
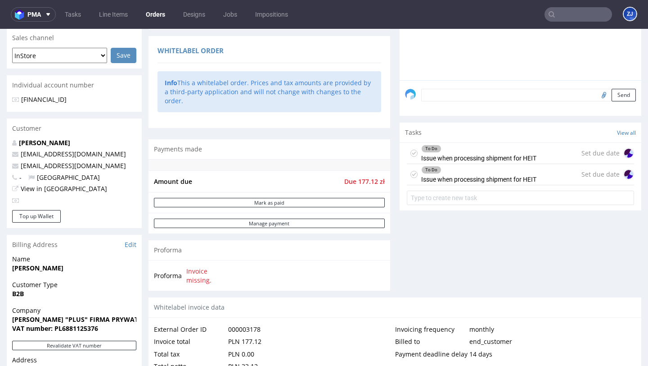
scroll to position [278, 0]
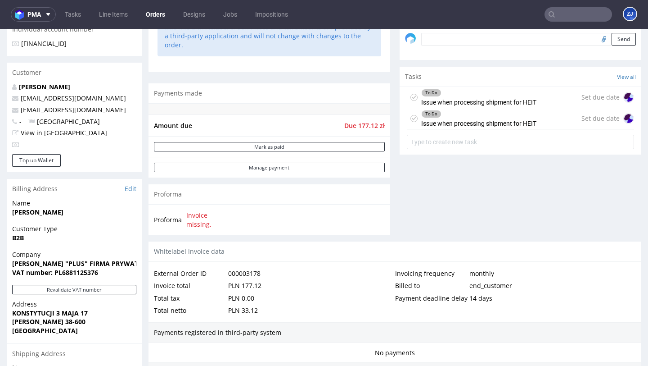
click at [415, 128] on div "To Do Issue when processing shipment for HEIT" at bounding box center [472, 118] width 130 height 21
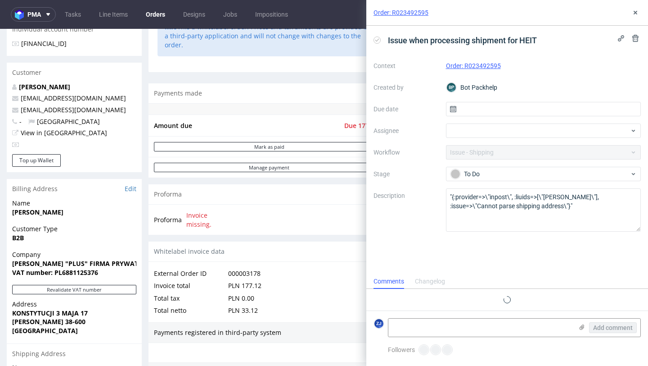
scroll to position [7, 0]
click at [636, 11] on icon at bounding box center [635, 12] width 7 height 7
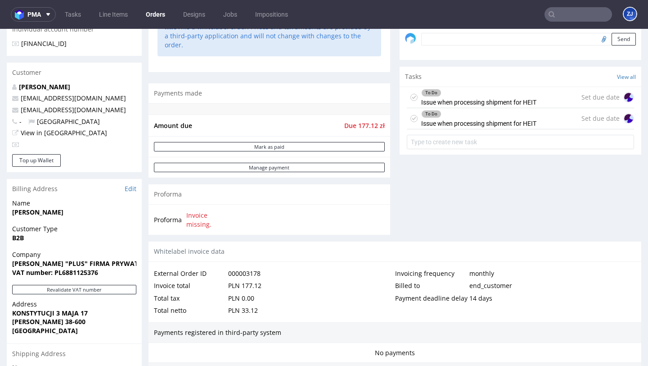
click at [412, 120] on use at bounding box center [414, 118] width 4 height 3
click at [412, 101] on icon at bounding box center [414, 97] width 7 height 7
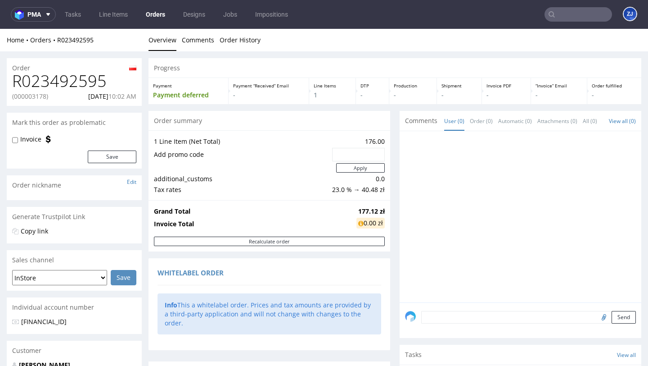
click at [156, 13] on link "Orders" at bounding box center [155, 14] width 30 height 14
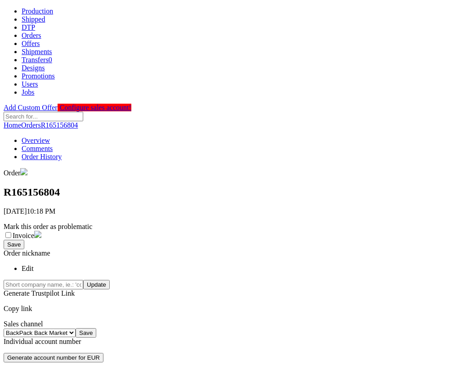
scroll to position [235, 0]
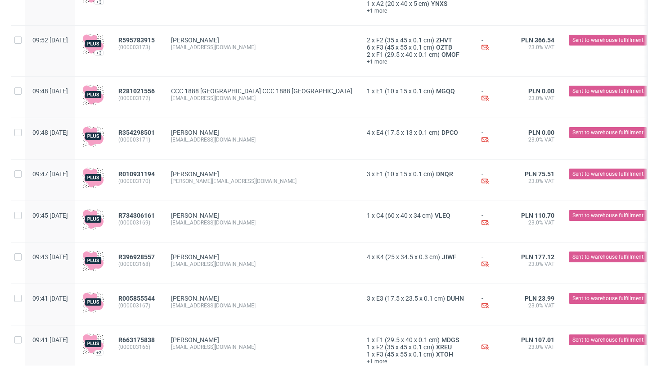
scroll to position [1039, 0]
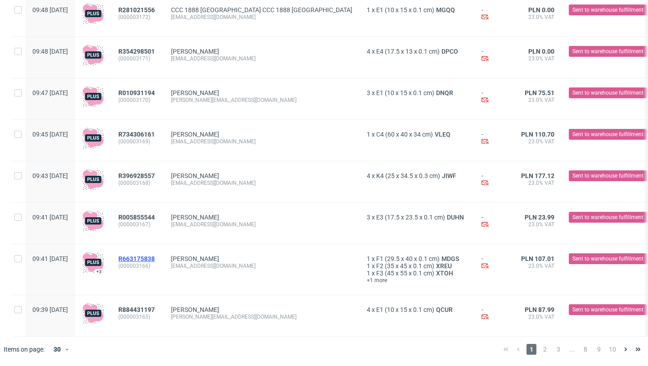
click at [151, 259] on span "R663175838" at bounding box center [136, 258] width 36 height 7
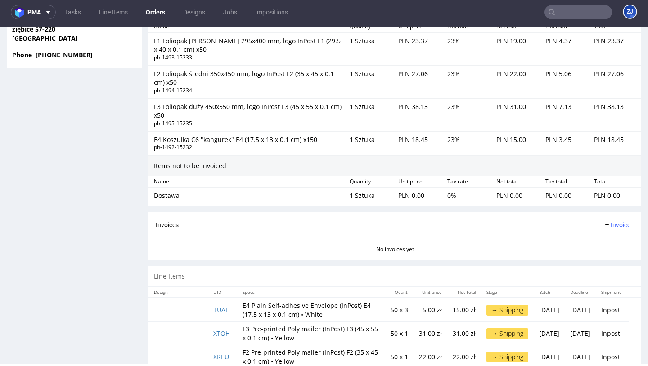
scroll to position [730, 0]
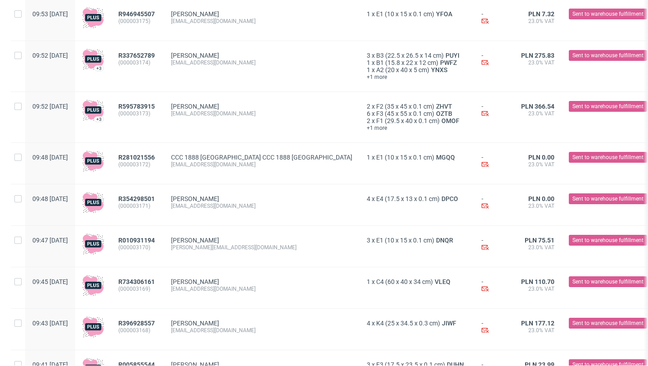
scroll to position [1039, 0]
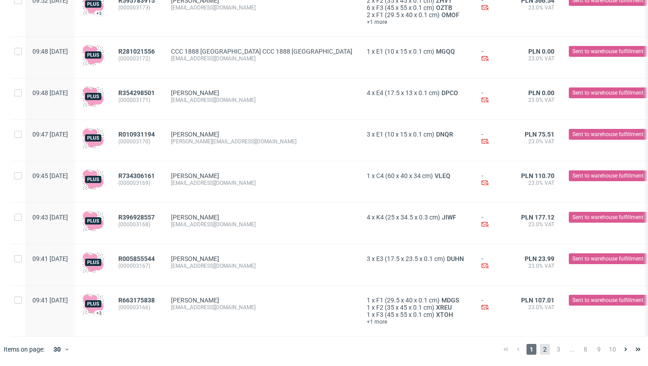
click at [541, 348] on span "2" at bounding box center [545, 348] width 10 height 11
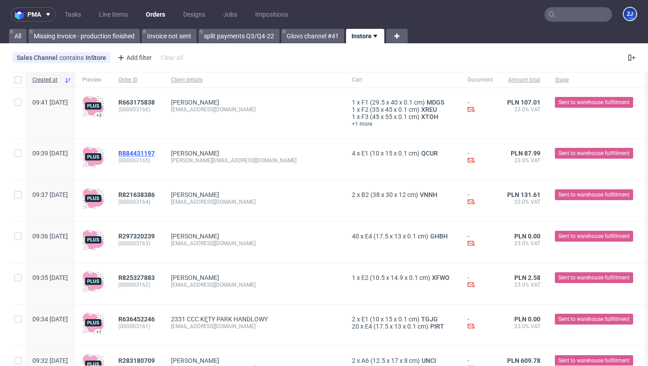
click at [155, 152] on span "R884431197" at bounding box center [136, 152] width 36 height 7
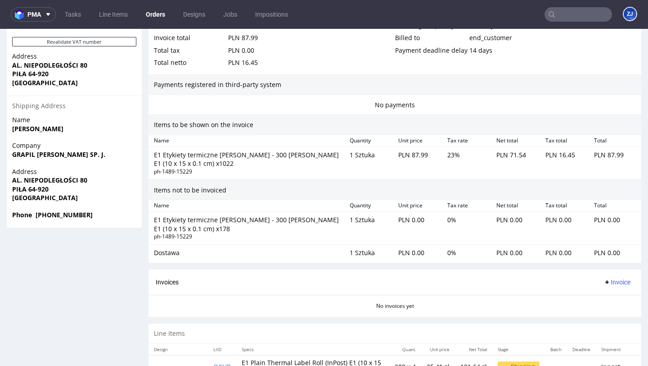
scroll to position [547, 0]
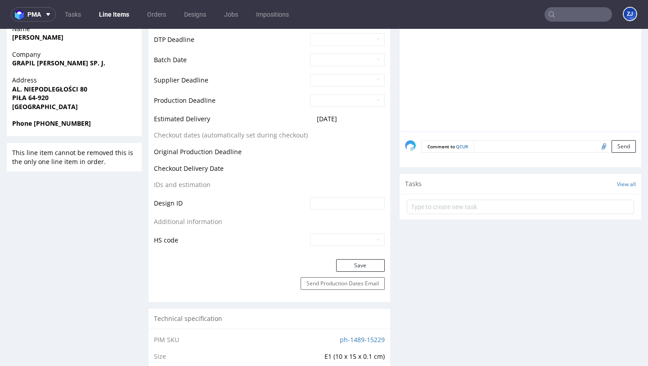
scroll to position [357, 0]
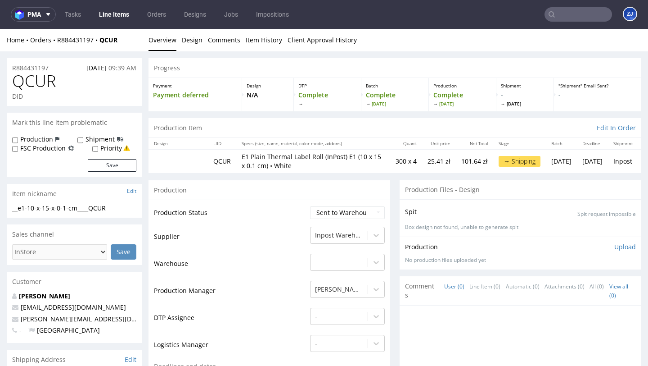
click at [121, 19] on link "Line Items" at bounding box center [114, 14] width 41 height 14
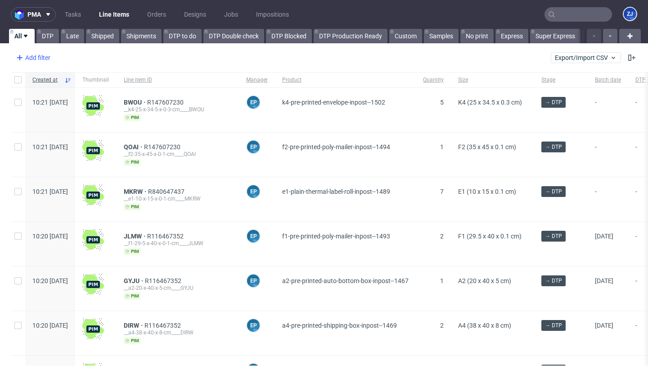
click at [40, 60] on div "Add filter" at bounding box center [33, 57] width 40 height 14
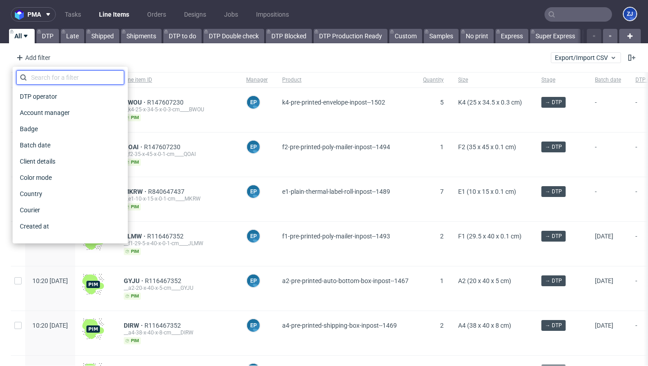
click at [51, 76] on input "text" at bounding box center [70, 77] width 108 height 14
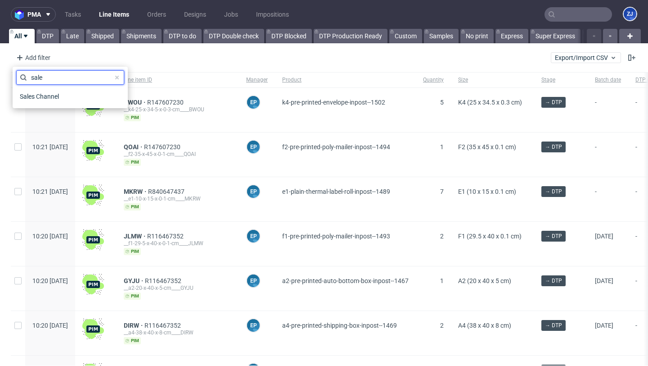
type input "sale"
click at [54, 104] on div "Sales Channel" at bounding box center [70, 96] width 108 height 16
click at [54, 97] on span "Sales Channel" at bounding box center [40, 96] width 48 height 13
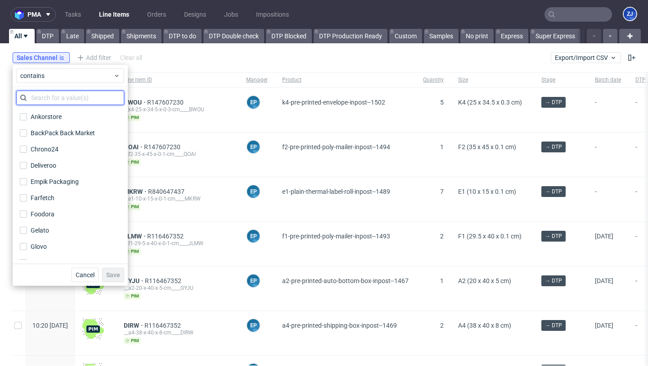
click at [54, 97] on input "text" at bounding box center [70, 97] width 108 height 14
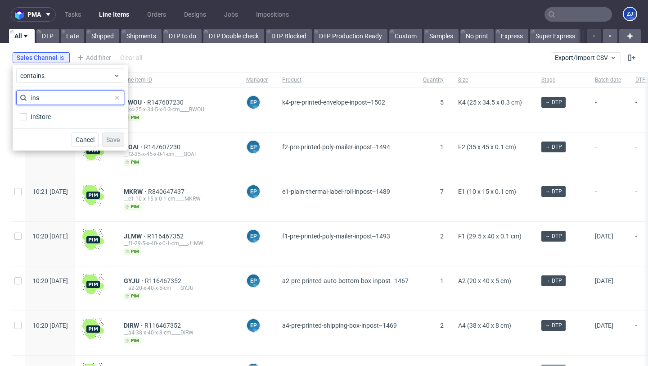
type input "ins"
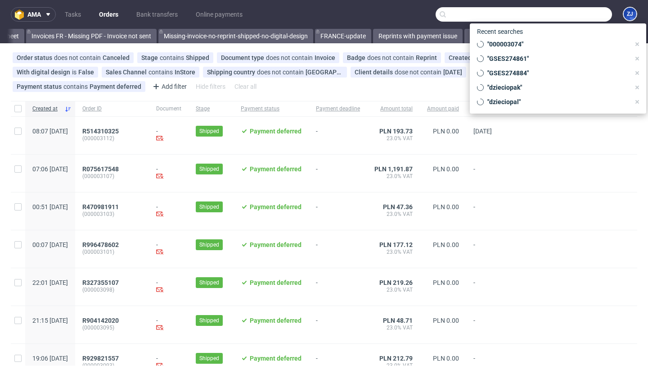
click at [560, 18] on input "text" at bounding box center [524, 14] width 176 height 14
paste input "QQJQ"
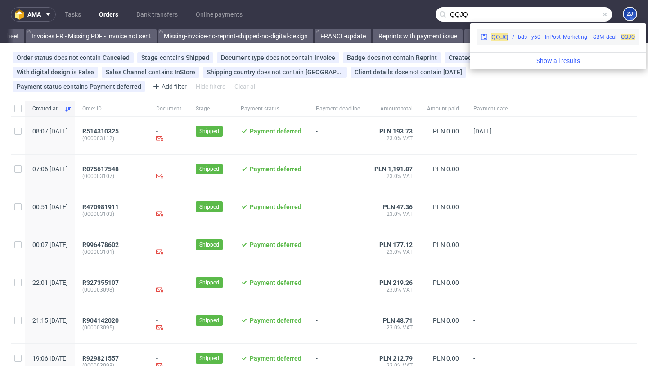
type input "QQJQ"
click at [557, 33] on div "bds__y60__InPost_Marketing_-_SBM_deal__ QQJQ" at bounding box center [576, 37] width 117 height 8
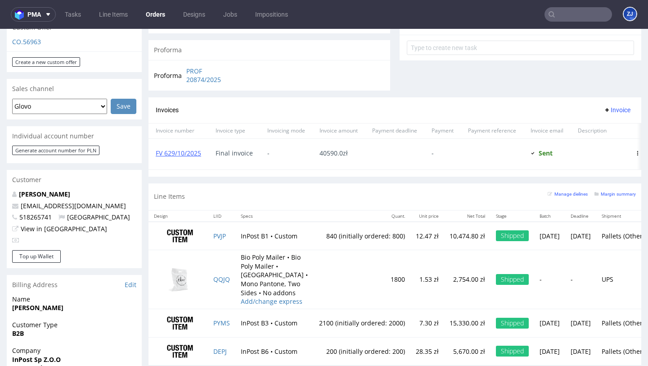
scroll to position [199, 0]
